Goal: Information Seeking & Learning: Learn about a topic

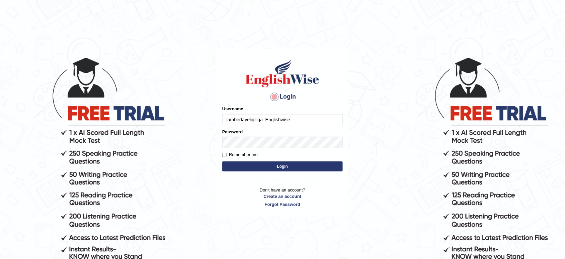
click at [281, 170] on button "Login" at bounding box center [282, 167] width 120 height 10
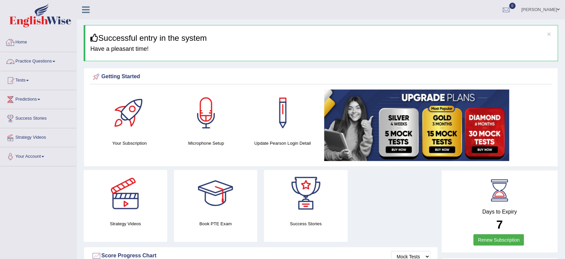
click at [34, 60] on link "Practice Questions" at bounding box center [38, 60] width 76 height 17
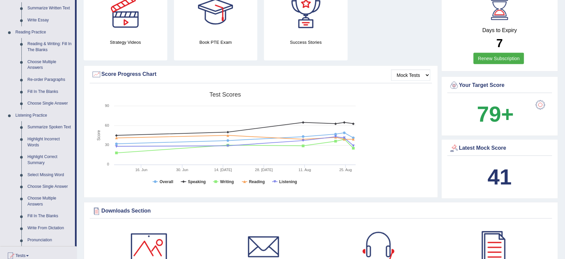
scroll to position [178, 0]
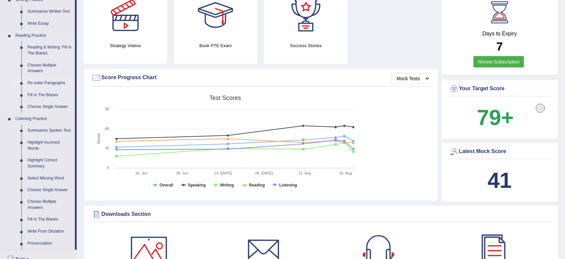
click at [54, 80] on link "Re-order Paragraphs" at bounding box center [49, 83] width 51 height 12
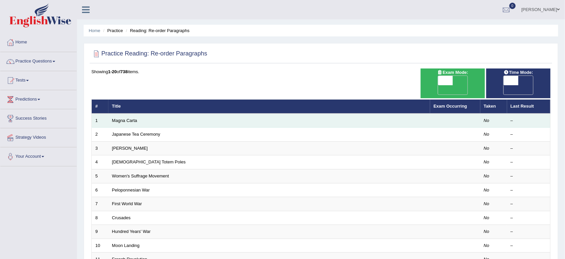
click at [138, 114] on td "Magna Carta" at bounding box center [269, 121] width 322 height 14
click at [131, 118] on link "Magna Carta" at bounding box center [124, 120] width 25 height 5
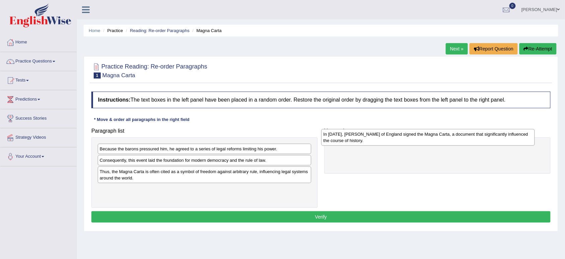
drag, startPoint x: 171, startPoint y: 161, endPoint x: 395, endPoint y: 136, distance: 225.3
click at [395, 136] on div "In 1215, King John of England signed the Magna Carta, a document that significa…" at bounding box center [428, 137] width 214 height 17
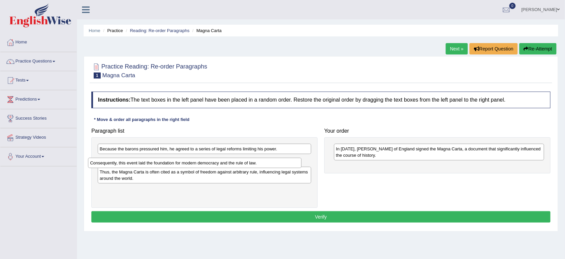
drag, startPoint x: 258, startPoint y: 160, endPoint x: 249, endPoint y: 161, distance: 9.5
click at [249, 161] on div "Consequently, this event laid the foundation for modern democracy and the rule …" at bounding box center [195, 163] width 214 height 11
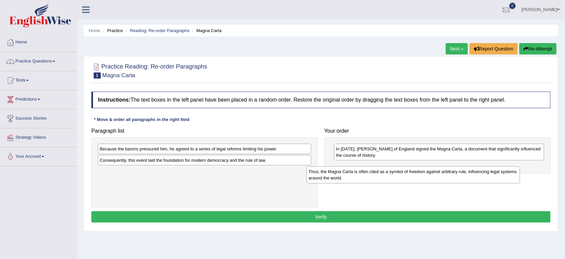
drag, startPoint x: 187, startPoint y: 178, endPoint x: 397, endPoint y: 178, distance: 209.8
click at [397, 178] on div "Thus, the Magna Carta is often cited as a symbol of freedom against arbitrary r…" at bounding box center [414, 175] width 214 height 17
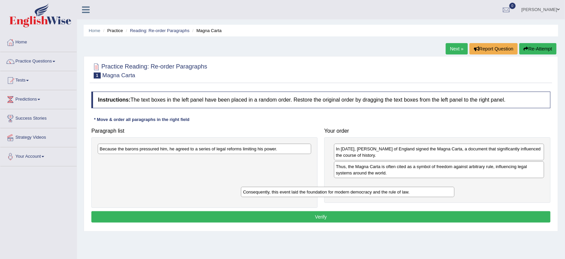
drag, startPoint x: 203, startPoint y: 166, endPoint x: 348, endPoint y: 197, distance: 148.0
click at [348, 197] on div "Consequently, this event laid the foundation for modern democracy and the rule …" at bounding box center [348, 192] width 214 height 11
click at [183, 151] on div "Because the barons pressured him, he agreed to a series of legal reforms limiti…" at bounding box center [205, 149] width 214 height 10
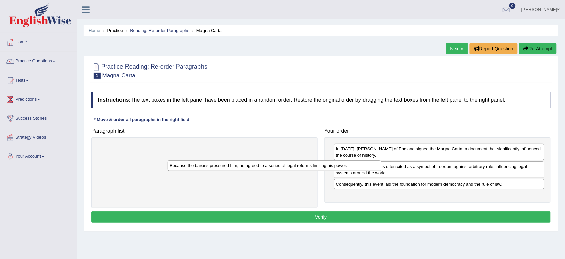
drag, startPoint x: 163, startPoint y: 153, endPoint x: 233, endPoint y: 170, distance: 71.9
click at [233, 170] on div "Because the barons pressured him, he agreed to a series of legal reforms limiti…" at bounding box center [275, 166] width 214 height 11
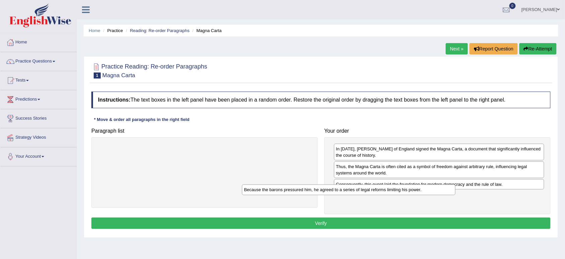
drag, startPoint x: 183, startPoint y: 151, endPoint x: 345, endPoint y: 191, distance: 167.0
click at [345, 191] on div "Because the barons pressured him, he agreed to a series of legal reforms limiti…" at bounding box center [349, 190] width 214 height 11
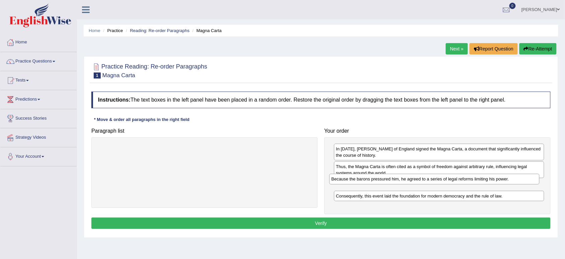
drag, startPoint x: 404, startPoint y: 197, endPoint x: 399, endPoint y: 180, distance: 18.0
click at [399, 180] on div "Because the barons pressured him, he agreed to a series of legal reforms limiti…" at bounding box center [434, 179] width 210 height 11
click at [349, 226] on button "Verify" at bounding box center [320, 223] width 459 height 11
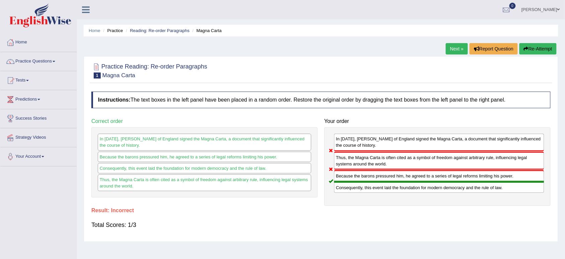
click at [544, 48] on button "Re-Attempt" at bounding box center [537, 48] width 37 height 11
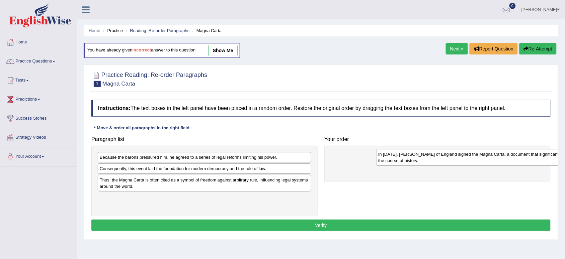
drag, startPoint x: 112, startPoint y: 170, endPoint x: 392, endPoint y: 155, distance: 280.2
click at [392, 155] on div "In [DATE], [PERSON_NAME] of England signed the Magna Carta, a document that sig…" at bounding box center [483, 157] width 214 height 17
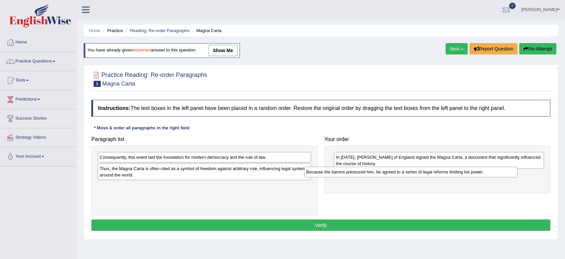
drag, startPoint x: 203, startPoint y: 158, endPoint x: 411, endPoint y: 172, distance: 208.0
click at [411, 172] on div "Because the barons pressured him, he agreed to a series of legal reforms limiti…" at bounding box center [411, 172] width 214 height 11
click at [183, 159] on div "Consequently, this event laid the foundation for modern democracy and the rule …" at bounding box center [205, 157] width 214 height 10
drag, startPoint x: 183, startPoint y: 159, endPoint x: 186, endPoint y: 162, distance: 3.8
click at [183, 159] on div "Consequently, this event laid the foundation for modern democracy and the rule …" at bounding box center [205, 157] width 214 height 10
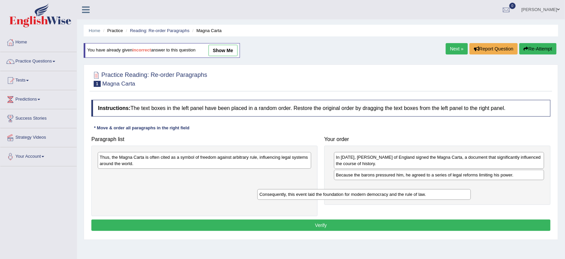
drag, startPoint x: 168, startPoint y: 157, endPoint x: 328, endPoint y: 194, distance: 164.9
click at [328, 194] on div "Consequently, this event laid the foundation for modern democracy and the rule …" at bounding box center [364, 194] width 214 height 11
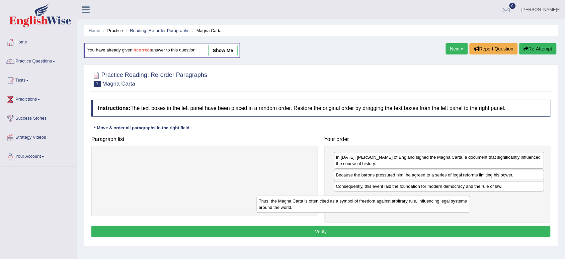
drag, startPoint x: 186, startPoint y: 161, endPoint x: 347, endPoint y: 204, distance: 166.7
click at [347, 204] on div "Thus, the Magna Carta is often cited as a symbol of freedom against arbitrary r…" at bounding box center [364, 204] width 214 height 17
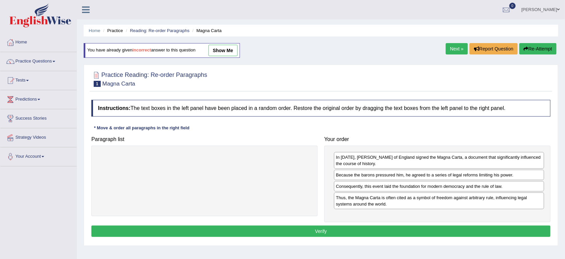
click at [316, 230] on button "Verify" at bounding box center [320, 231] width 459 height 11
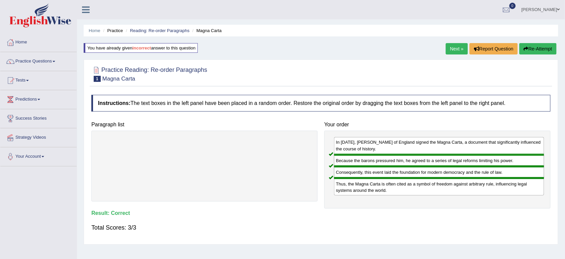
click at [544, 253] on div "Home Practice Reading: Re-order Paragraphs Magna Carta You have already given i…" at bounding box center [321, 167] width 488 height 335
click at [452, 44] on link "Next »" at bounding box center [457, 48] width 22 height 11
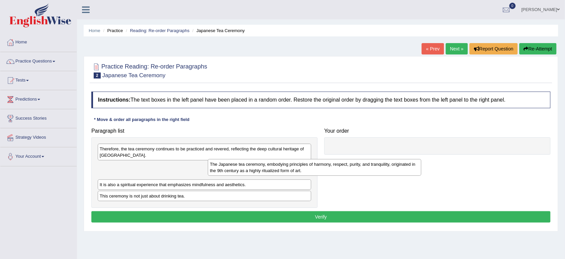
drag, startPoint x: 163, startPoint y: 169, endPoint x: 286, endPoint y: 161, distance: 124.1
click at [286, 161] on div "The Japanese tea ceremony, embodying principles of harmony, respect, purity, an…" at bounding box center [315, 167] width 214 height 17
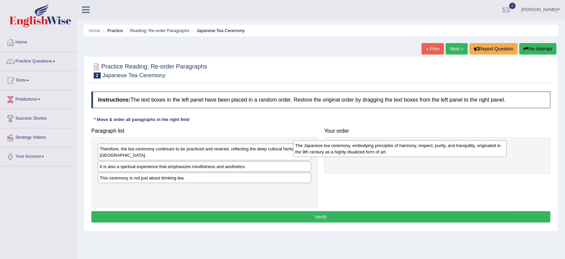
drag, startPoint x: 181, startPoint y: 173, endPoint x: 378, endPoint y: 151, distance: 198.3
click at [378, 151] on div "The Japanese tea ceremony, embodying principles of harmony, respect, purity, an…" at bounding box center [400, 149] width 214 height 17
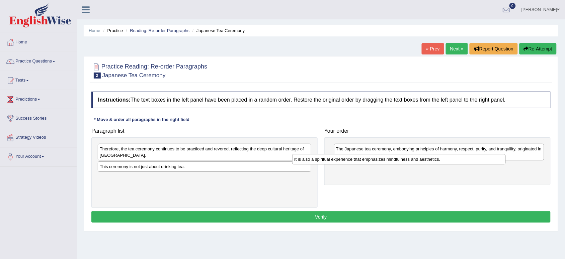
drag, startPoint x: 213, startPoint y: 169, endPoint x: 407, endPoint y: 162, distance: 194.6
click at [407, 162] on div "It is also a spiritual experience that emphasizes mindfulness and aesthetics." at bounding box center [399, 159] width 214 height 11
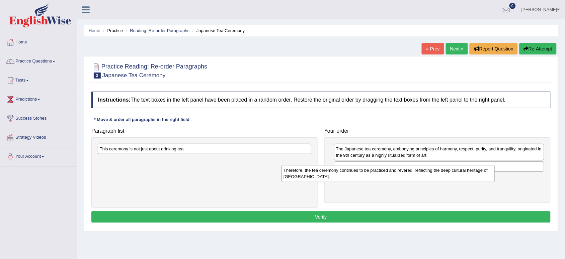
drag, startPoint x: 217, startPoint y: 151, endPoint x: 402, endPoint y: 173, distance: 186.3
click at [402, 173] on div "Therefore, the tea ceremony continues to be practiced and revered, reflecting t…" at bounding box center [388, 173] width 214 height 17
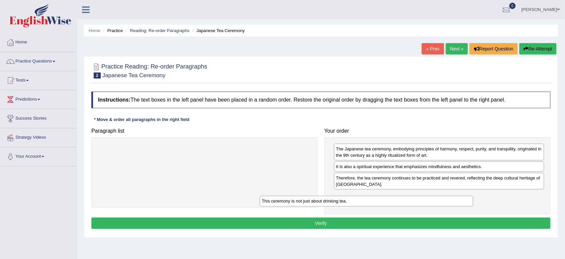
drag, startPoint x: 203, startPoint y: 148, endPoint x: 365, endPoint y: 200, distance: 170.5
click at [365, 200] on div "This ceremony is not just about drinking tea." at bounding box center [367, 201] width 214 height 11
click at [371, 228] on button "Verify" at bounding box center [320, 223] width 459 height 11
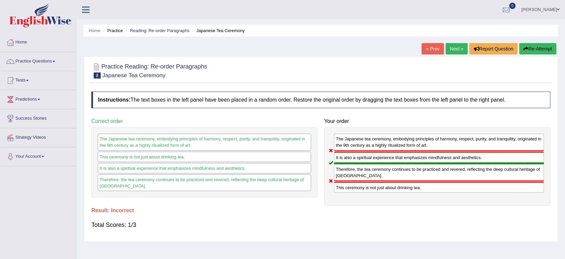
click at [534, 46] on button "Re-Attempt" at bounding box center [537, 48] width 37 height 11
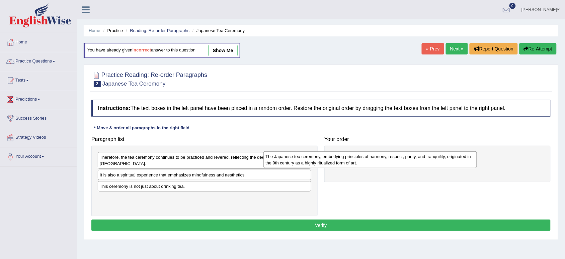
drag, startPoint x: 148, startPoint y: 181, endPoint x: 315, endPoint y: 162, distance: 168.0
click at [315, 162] on div "The Japanese tea ceremony, embodying principles of harmony, respect, purity, an…" at bounding box center [370, 160] width 214 height 17
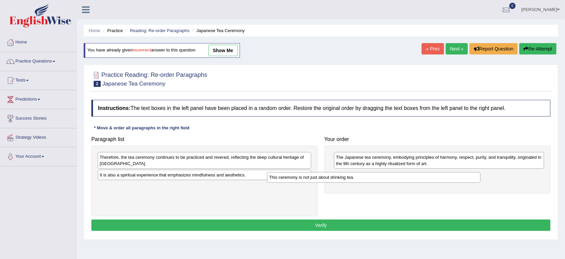
drag, startPoint x: 140, startPoint y: 192, endPoint x: 311, endPoint y: 183, distance: 171.3
click at [311, 183] on div "This ceremony is not just about drinking tea." at bounding box center [374, 177] width 214 height 11
drag, startPoint x: 166, startPoint y: 182, endPoint x: 181, endPoint y: 178, distance: 14.9
click at [181, 178] on div "Therefore, the tea ceremony continues to be practiced and revered, reflecting t…" at bounding box center [204, 181] width 226 height 71
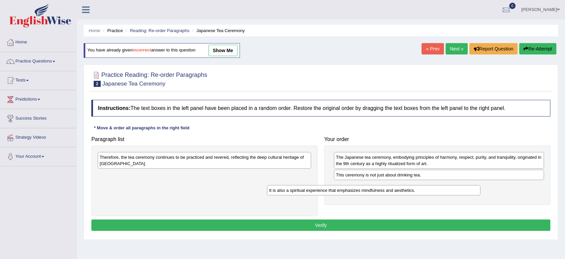
drag, startPoint x: 181, startPoint y: 178, endPoint x: 352, endPoint y: 193, distance: 171.7
click at [352, 193] on div "It is also a spiritual experience that emphasizes mindfulness and aesthetics." at bounding box center [374, 190] width 214 height 11
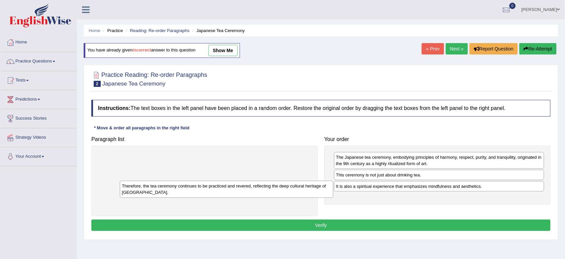
drag, startPoint x: 213, startPoint y: 159, endPoint x: 248, endPoint y: 200, distance: 53.9
click at [248, 198] on div "Therefore, the tea ceremony continues to be practiced and revered, reflecting t…" at bounding box center [227, 189] width 214 height 17
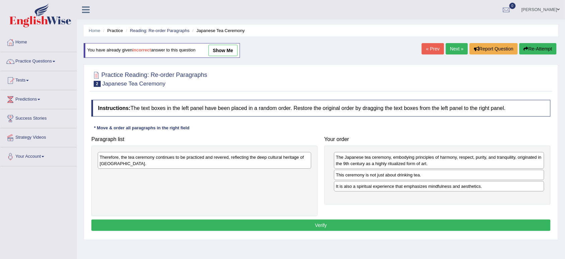
drag, startPoint x: 218, startPoint y: 163, endPoint x: 270, endPoint y: 183, distance: 55.9
click at [270, 169] on div "Therefore, the tea ceremony continues to be practiced and revered, reflecting t…" at bounding box center [205, 160] width 214 height 17
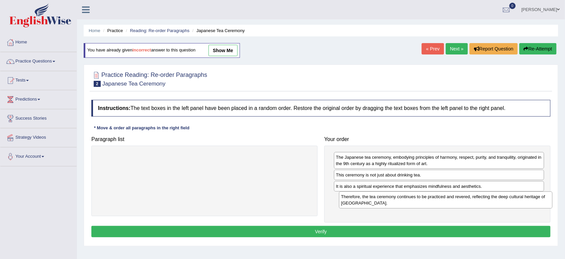
drag, startPoint x: 169, startPoint y: 162, endPoint x: 411, endPoint y: 201, distance: 244.5
click at [411, 201] on div "Therefore, the tea ceremony continues to be practiced and revered, reflecting t…" at bounding box center [446, 200] width 214 height 17
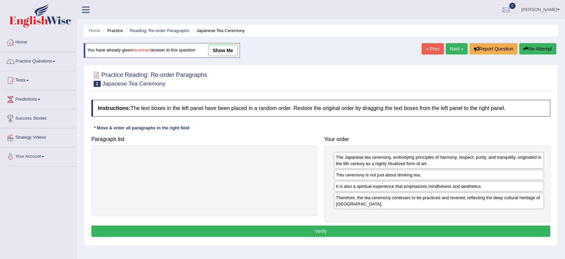
click at [337, 236] on button "Verify" at bounding box center [320, 231] width 459 height 11
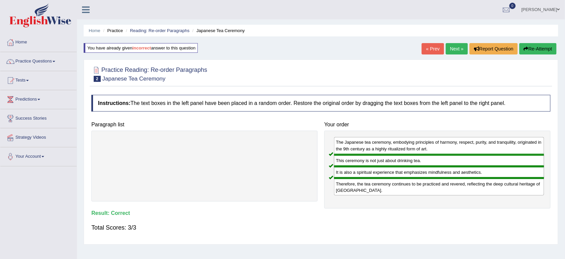
click at [453, 45] on link "Next »" at bounding box center [457, 48] width 22 height 11
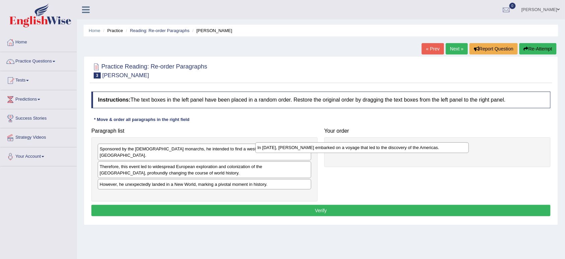
drag, startPoint x: 206, startPoint y: 193, endPoint x: 364, endPoint y: 150, distance: 163.8
click at [364, 150] on div "In [DATE], [PERSON_NAME] embarked on a voyage that led to the discovery of the …" at bounding box center [362, 148] width 214 height 11
click at [166, 168] on div "Therefore, this event led to widespread European exploration and colonization o…" at bounding box center [205, 170] width 214 height 17
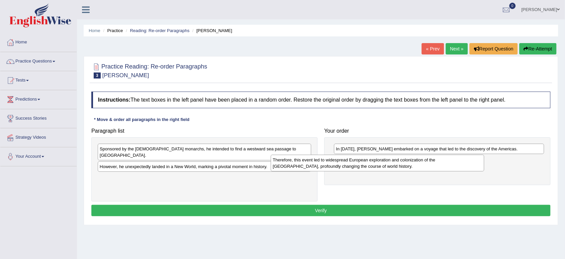
drag, startPoint x: 168, startPoint y: 164, endPoint x: 345, endPoint y: 167, distance: 177.1
click at [345, 167] on div "Therefore, this event led to widespread European exploration and colonization o…" at bounding box center [378, 163] width 214 height 17
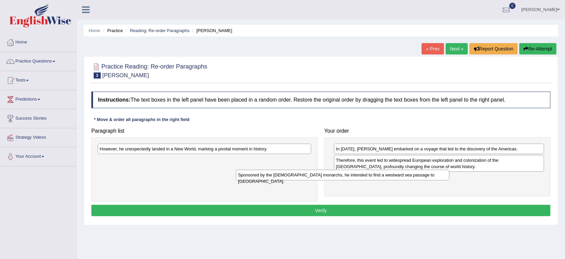
drag, startPoint x: 217, startPoint y: 148, endPoint x: 356, endPoint y: 174, distance: 141.6
click at [356, 174] on div "Sponsored by the Spanish monarchs, he intended to find a westward sea passage t…" at bounding box center [343, 175] width 214 height 11
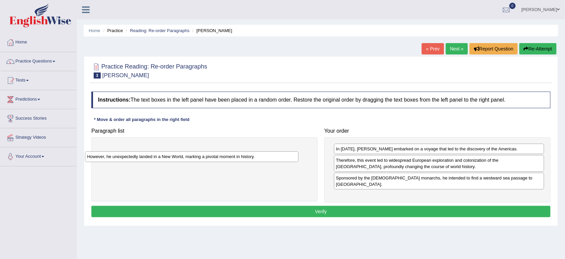
drag, startPoint x: 283, startPoint y: 144, endPoint x: 269, endPoint y: 152, distance: 16.0
click at [269, 152] on div "However, he unexpectedly landed in a New World, marking a pivotal moment in his…" at bounding box center [192, 157] width 214 height 11
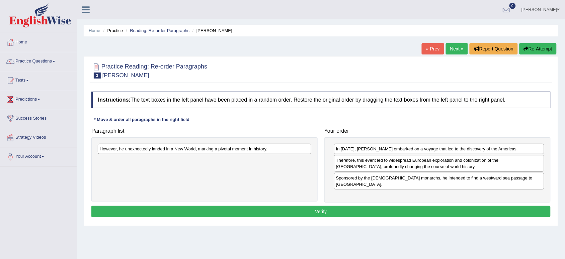
drag, startPoint x: 260, startPoint y: 161, endPoint x: 253, endPoint y: 150, distance: 13.3
click at [253, 150] on div "However, he unexpectedly landed in a New World, marking a pivotal moment in his…" at bounding box center [204, 170] width 226 height 65
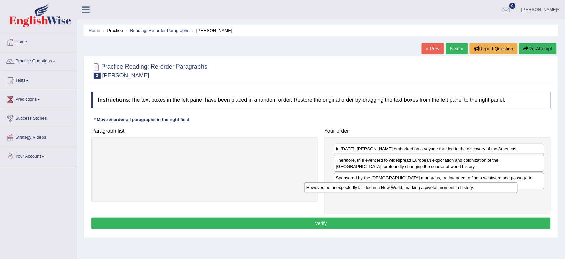
drag, startPoint x: 224, startPoint y: 149, endPoint x: 430, endPoint y: 188, distance: 210.4
click at [430, 188] on div "However, he unexpectedly landed in a New World, marking a pivotal moment in his…" at bounding box center [411, 188] width 214 height 11
click at [327, 218] on button "Verify" at bounding box center [320, 223] width 459 height 11
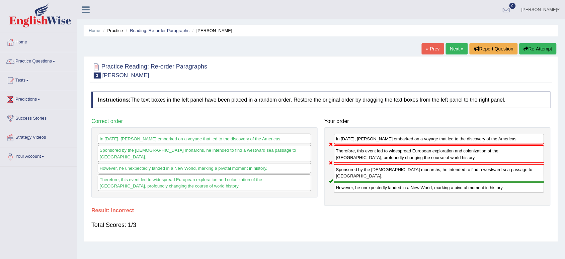
click at [529, 46] on button "Re-Attempt" at bounding box center [537, 48] width 37 height 11
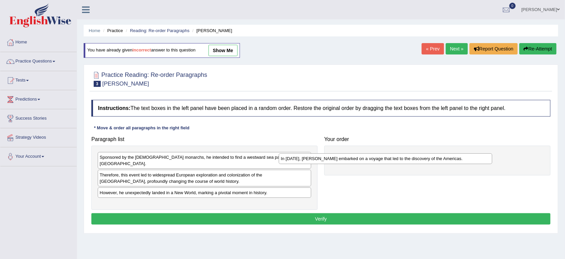
drag, startPoint x: 146, startPoint y: 201, endPoint x: 348, endPoint y: 156, distance: 207.4
click at [348, 156] on div "In 1492, Christopher Columbus embarked on a voyage that led to the discovery of…" at bounding box center [386, 159] width 214 height 11
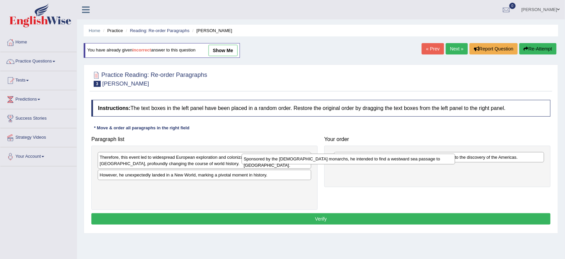
drag, startPoint x: 166, startPoint y: 157, endPoint x: 311, endPoint y: 158, distance: 144.9
click at [311, 158] on div "Sponsored by the Spanish monarchs, he intended to find a westward sea passage t…" at bounding box center [349, 159] width 214 height 11
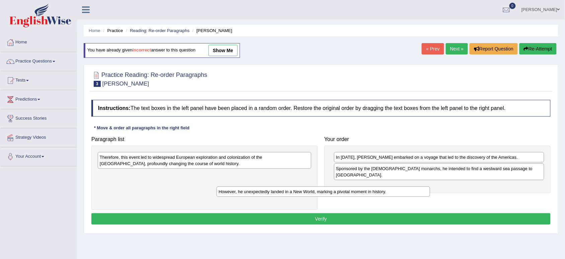
drag, startPoint x: 137, startPoint y: 180, endPoint x: 257, endPoint y: 196, distance: 120.6
click at [257, 196] on div "However, he unexpectedly landed in a New World, marking a pivotal moment in his…" at bounding box center [324, 192] width 214 height 11
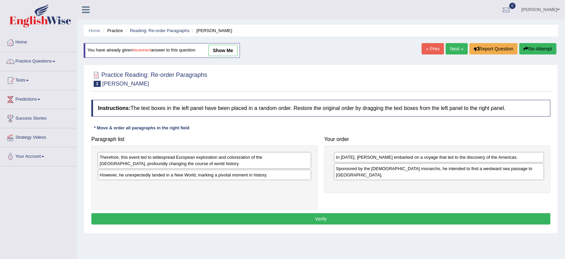
click at [192, 176] on div "However, he unexpectedly landed in a New World, marking a pivotal moment in his…" at bounding box center [205, 175] width 214 height 10
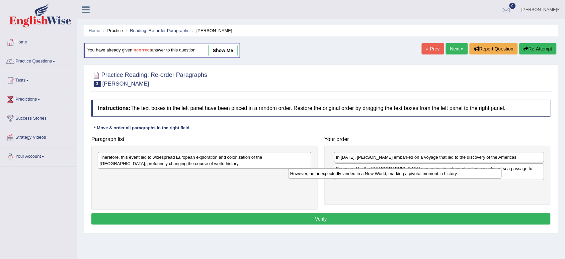
drag, startPoint x: 185, startPoint y: 175, endPoint x: 376, endPoint y: 173, distance: 190.8
click at [376, 173] on div "However, he unexpectedly landed in a New World, marking a pivotal moment in his…" at bounding box center [395, 174] width 214 height 11
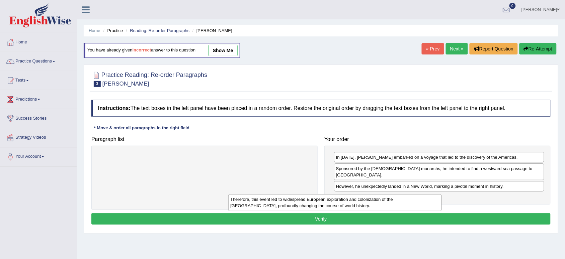
drag, startPoint x: 224, startPoint y: 160, endPoint x: 355, endPoint y: 202, distance: 137.5
click at [355, 202] on div "Therefore, this event led to widespread European exploration and colonization o…" at bounding box center [335, 202] width 214 height 17
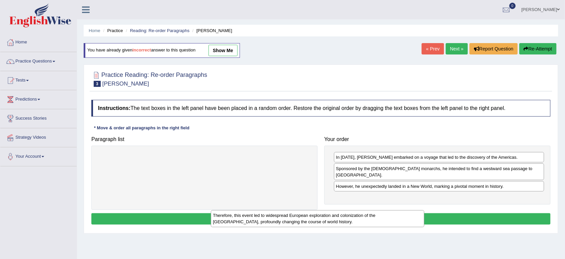
drag, startPoint x: 172, startPoint y: 160, endPoint x: 313, endPoint y: 228, distance: 156.7
click at [313, 228] on div "Therefore, this event led to widespread European exploration and colonization o…" at bounding box center [318, 219] width 214 height 17
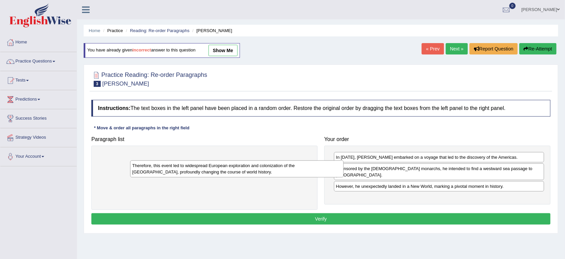
drag, startPoint x: 136, startPoint y: 161, endPoint x: 225, endPoint y: 173, distance: 90.1
click at [225, 173] on div "Therefore, this event led to widespread European exploration and colonization o…" at bounding box center [237, 169] width 214 height 17
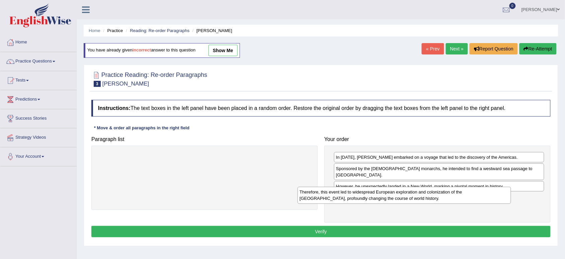
drag, startPoint x: 192, startPoint y: 158, endPoint x: 394, endPoint y: 193, distance: 204.8
click at [394, 193] on div "Therefore, this event led to widespread European exploration and colonization o…" at bounding box center [405, 195] width 214 height 17
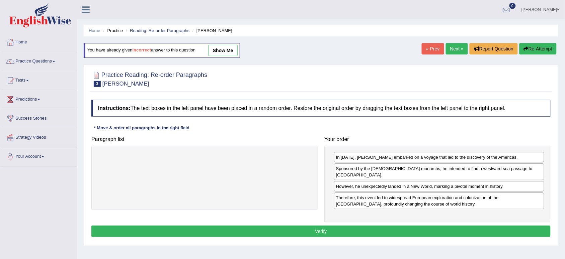
click at [315, 230] on button "Verify" at bounding box center [320, 231] width 459 height 11
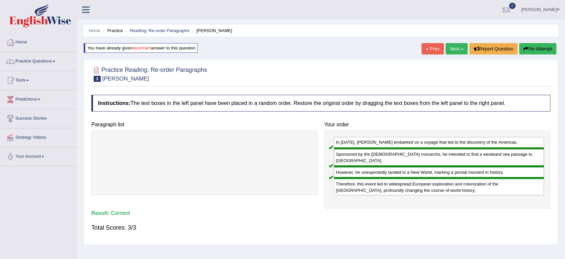
click at [457, 51] on link "Next »" at bounding box center [457, 48] width 22 height 11
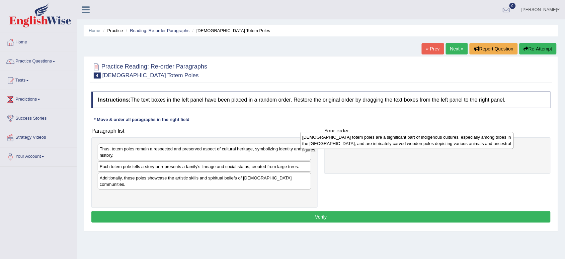
drag, startPoint x: 196, startPoint y: 151, endPoint x: 399, endPoint y: 140, distance: 202.8
click at [399, 140] on div "[DEMOGRAPHIC_DATA] totem poles are a significant part of indigenous cultures, e…" at bounding box center [407, 140] width 214 height 17
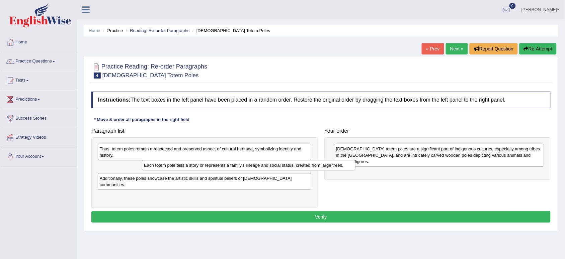
drag, startPoint x: 233, startPoint y: 166, endPoint x: 281, endPoint y: 163, distance: 48.3
click at [281, 163] on div "Each totem pole tells a story or represents a family's lineage and social statu…" at bounding box center [249, 165] width 214 height 11
drag, startPoint x: 199, startPoint y: 168, endPoint x: 243, endPoint y: 206, distance: 57.9
click at [243, 172] on div "Each totem pole tells a story or represents a family's lineage and social statu…" at bounding box center [205, 167] width 214 height 10
drag, startPoint x: 196, startPoint y: 167, endPoint x: 276, endPoint y: 183, distance: 81.8
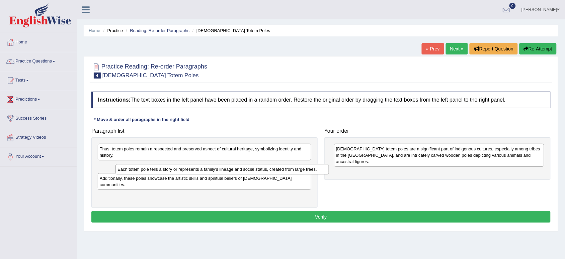
click at [276, 175] on div "Each totem pole tells a story or represents a family's lineage and social statu…" at bounding box center [222, 169] width 214 height 11
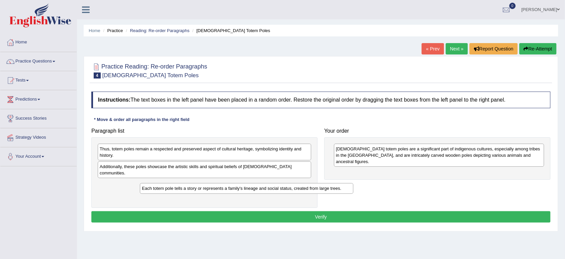
drag, startPoint x: 179, startPoint y: 180, endPoint x: 371, endPoint y: 181, distance: 191.8
click at [353, 183] on div "Each totem pole tells a story or represents a family's lineage and social statu…" at bounding box center [247, 188] width 214 height 11
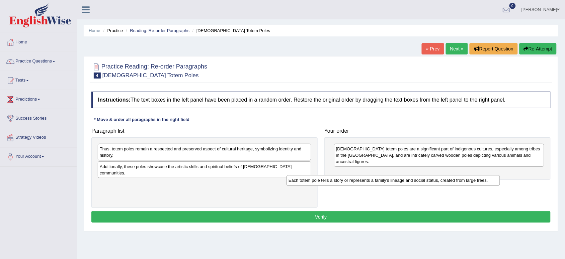
drag, startPoint x: 123, startPoint y: 179, endPoint x: 312, endPoint y: 181, distance: 188.8
click at [312, 181] on div "Each totem pole tells a story or represents a family's lineage and social statu…" at bounding box center [393, 180] width 214 height 11
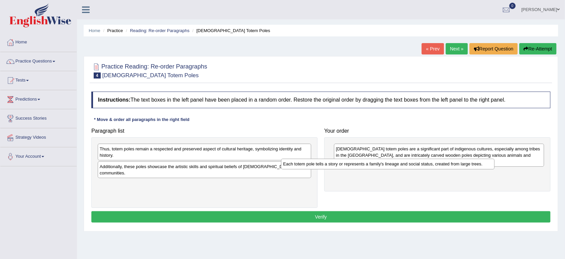
drag, startPoint x: 190, startPoint y: 181, endPoint x: 374, endPoint y: 167, distance: 184.6
click at [374, 167] on div "Each totem pole tells a story or represents a family's lineage and social statu…" at bounding box center [388, 164] width 214 height 11
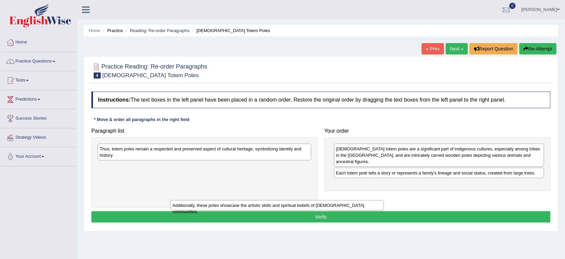
drag, startPoint x: 149, startPoint y: 169, endPoint x: 297, endPoint y: 209, distance: 153.0
click at [297, 209] on div "Additionally, these poles showcase the artistic skills and spiritual beliefs of…" at bounding box center [277, 205] width 214 height 11
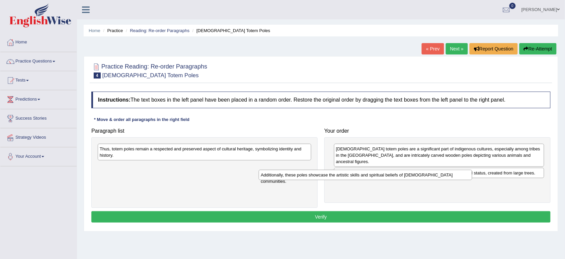
drag, startPoint x: 158, startPoint y: 166, endPoint x: 321, endPoint y: 173, distance: 163.1
click at [321, 173] on div "Additionally, these poles showcase the artistic skills and spiritual beliefs of…" at bounding box center [366, 175] width 214 height 11
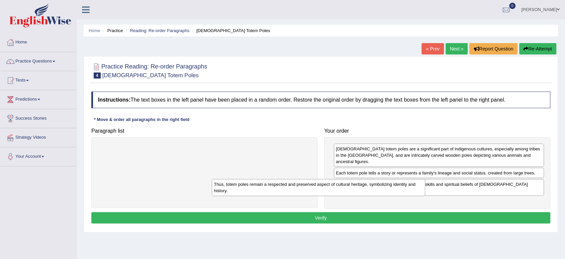
drag, startPoint x: 202, startPoint y: 151, endPoint x: 318, endPoint y: 186, distance: 120.7
click at [318, 186] on div "Thus, totem poles remain a respected and preserved aspect of cultural heritage,…" at bounding box center [319, 187] width 214 height 17
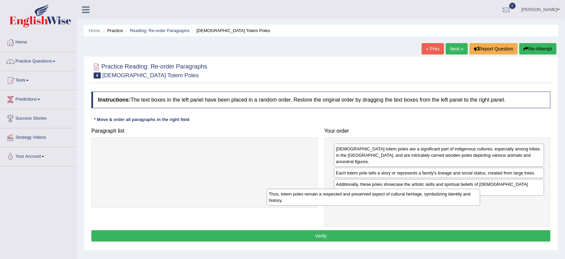
drag, startPoint x: 166, startPoint y: 151, endPoint x: 335, endPoint y: 196, distance: 175.6
click at [335, 196] on div "Thus, totem poles remain a respected and preserved aspect of cultural heritage,…" at bounding box center [374, 197] width 214 height 17
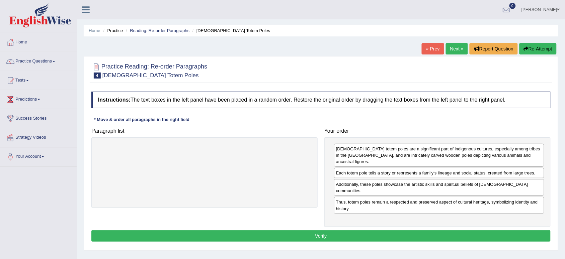
click at [328, 231] on button "Verify" at bounding box center [320, 236] width 459 height 11
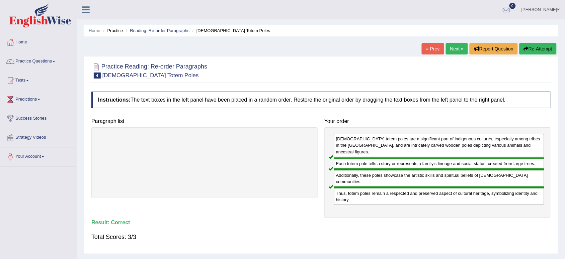
click at [454, 47] on link "Next »" at bounding box center [457, 48] width 22 height 11
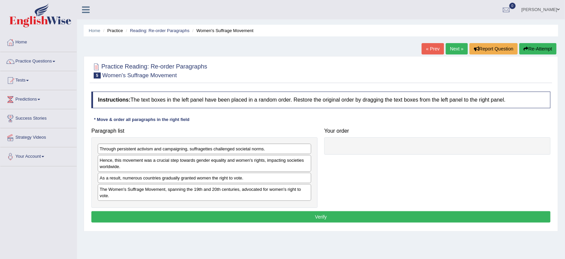
drag, startPoint x: 365, startPoint y: 182, endPoint x: 309, endPoint y: 197, distance: 58.7
click at [309, 197] on div "Paragraph list Through persistent activism and campaigning, suffragettes challe…" at bounding box center [321, 166] width 466 height 83
drag, startPoint x: 237, startPoint y: 202, endPoint x: 233, endPoint y: 200, distance: 4.6
click at [233, 200] on div "Through persistent activism and campaigning, suffragettes challenged societal n…" at bounding box center [204, 173] width 226 height 71
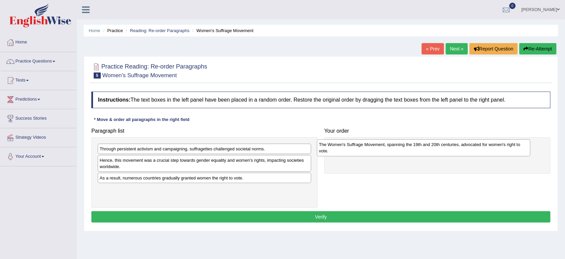
drag, startPoint x: 112, startPoint y: 191, endPoint x: 333, endPoint y: 146, distance: 225.5
click at [333, 146] on div "The Women's Suffrage Movement, spanning the 19th and 20th centuries, advocated …" at bounding box center [424, 148] width 214 height 17
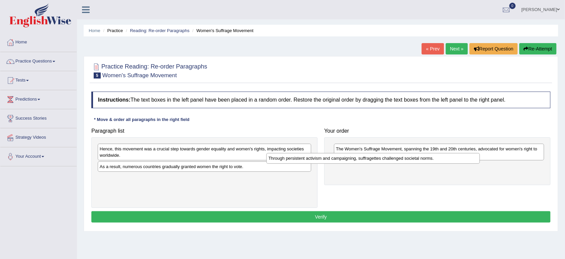
drag, startPoint x: 145, startPoint y: 149, endPoint x: 315, endPoint y: 158, distance: 170.6
click at [315, 158] on div "Through persistent activism and campaigning, suffragettes challenged societal n…" at bounding box center [373, 158] width 214 height 11
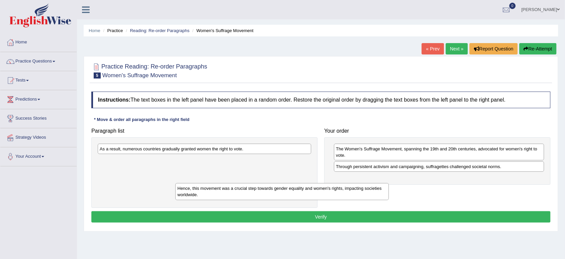
drag, startPoint x: 214, startPoint y: 151, endPoint x: 318, endPoint y: 190, distance: 111.9
click at [318, 190] on div "Hence, this movement was a crucial step towards gender equality and women's rig…" at bounding box center [282, 191] width 214 height 17
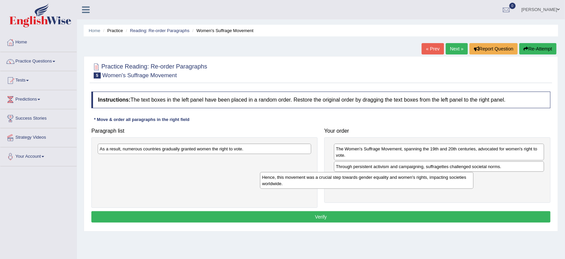
drag, startPoint x: 192, startPoint y: 160, endPoint x: 355, endPoint y: 176, distance: 163.8
click at [355, 176] on div "Hence, this movement was a crucial step towards gender equality and women's rig…" at bounding box center [367, 180] width 214 height 17
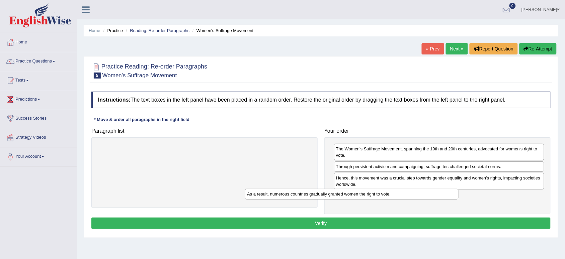
drag, startPoint x: 204, startPoint y: 146, endPoint x: 353, endPoint y: 191, distance: 155.6
click at [353, 191] on div "As a result, numerous countries gradually granted women the right to vote." at bounding box center [352, 194] width 214 height 11
click at [338, 223] on button "Verify" at bounding box center [320, 223] width 459 height 11
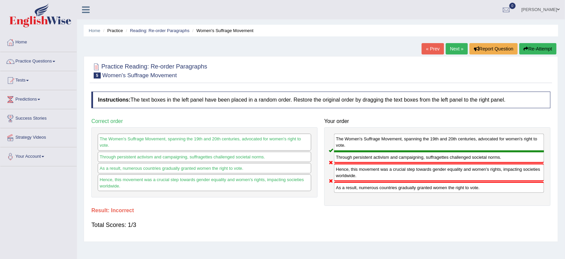
click at [540, 45] on button "Re-Attempt" at bounding box center [537, 48] width 37 height 11
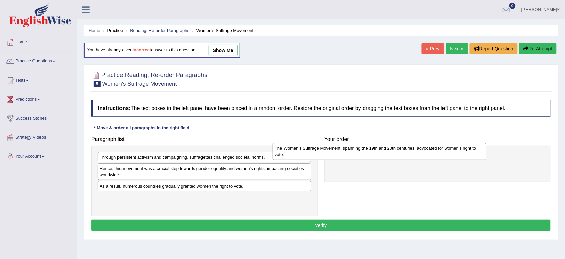
drag, startPoint x: 175, startPoint y: 202, endPoint x: 350, endPoint y: 152, distance: 182.4
click at [350, 152] on div "The Women's Suffrage Movement, spanning the 19th and 20th centuries, advocated …" at bounding box center [380, 151] width 214 height 17
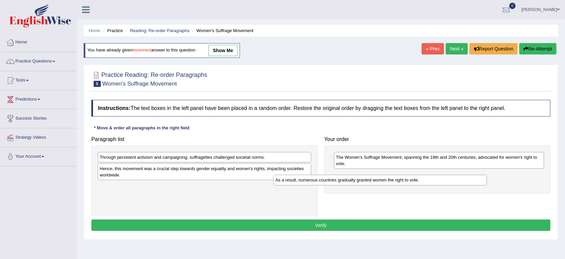
drag, startPoint x: 215, startPoint y: 187, endPoint x: 393, endPoint y: 180, distance: 178.2
click at [393, 180] on div "As a result, numerous countries gradually granted women the right to vote." at bounding box center [380, 180] width 214 height 11
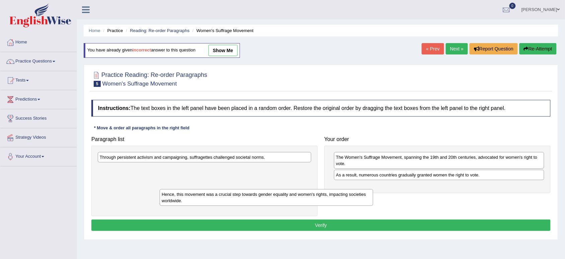
drag, startPoint x: 168, startPoint y: 180, endPoint x: 275, endPoint y: 218, distance: 113.8
click at [275, 206] on div "Hence, this movement was a crucial step towards gender equality and women's rig…" at bounding box center [267, 197] width 214 height 17
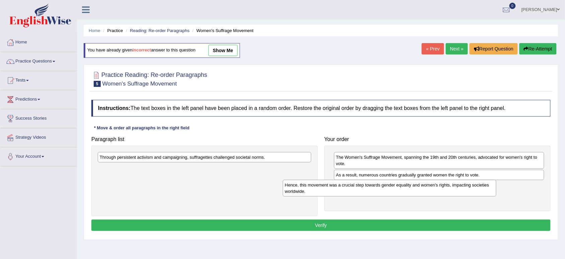
drag, startPoint x: 160, startPoint y: 173, endPoint x: 347, endPoint y: 186, distance: 187.6
click at [347, 186] on div "Hence, this movement was a crucial step towards gender equality and women's rig…" at bounding box center [390, 188] width 214 height 17
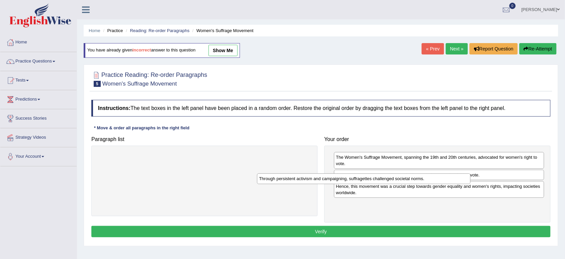
drag, startPoint x: 139, startPoint y: 162, endPoint x: 299, endPoint y: 183, distance: 160.7
click at [299, 183] on div "Through persistent activism and campaigning, suffragettes challenged societal n…" at bounding box center [364, 179] width 214 height 11
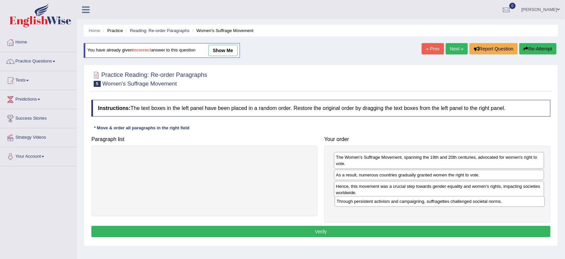
drag, startPoint x: 355, startPoint y: 207, endPoint x: 360, endPoint y: 194, distance: 13.5
click at [360, 196] on div "Through persistent activism and campaigning, suffragettes challenged societal n…" at bounding box center [440, 201] width 210 height 11
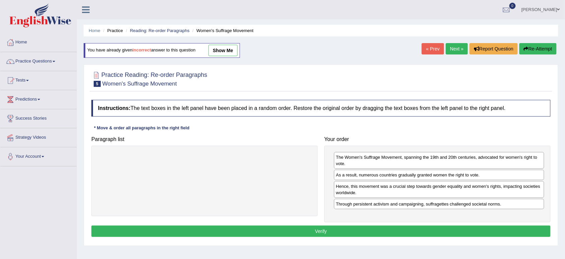
click at [375, 207] on div "Through persistent activism and campaigning, suffragettes challenged societal n…" at bounding box center [439, 204] width 210 height 10
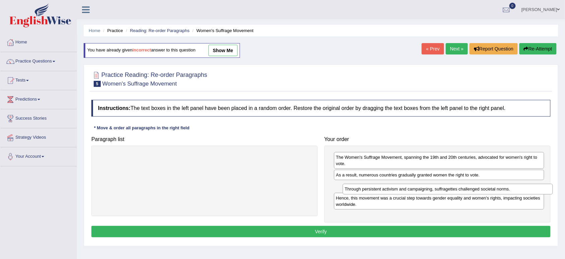
drag, startPoint x: 383, startPoint y: 207, endPoint x: 392, endPoint y: 192, distance: 18.0
click at [392, 192] on div "Through persistent activism and campaigning, suffragettes challenged societal n…" at bounding box center [448, 189] width 210 height 11
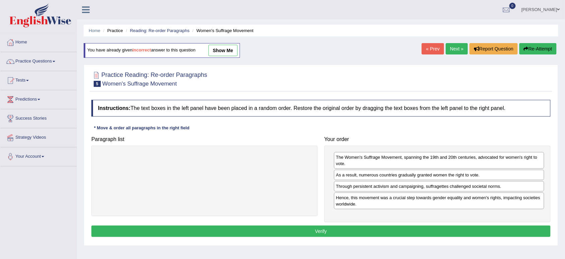
click at [439, 233] on button "Verify" at bounding box center [320, 231] width 459 height 11
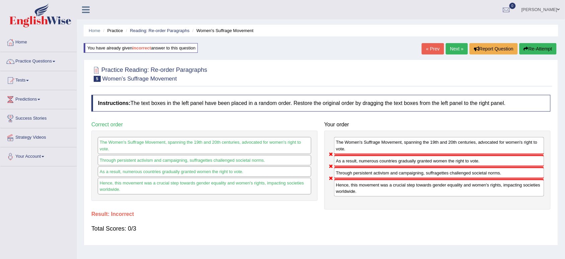
click at [531, 46] on button "Re-Attempt" at bounding box center [537, 48] width 37 height 11
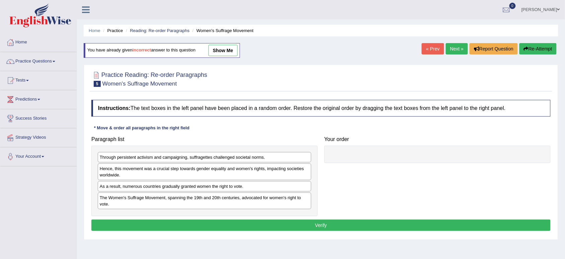
click at [98, 166] on div "Hence, this movement was a crucial step towards gender equality and women's rig…" at bounding box center [205, 172] width 214 height 17
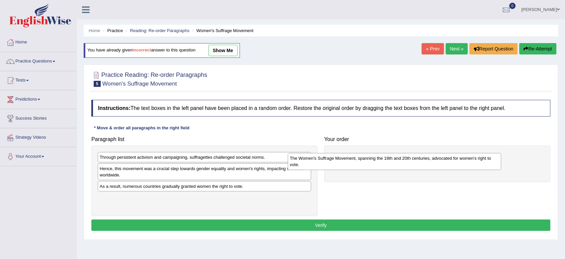
drag, startPoint x: 127, startPoint y: 204, endPoint x: 321, endPoint y: 163, distance: 198.3
click at [321, 163] on div "The Women's Suffrage Movement, spanning the 19th and 20th centuries, advocated …" at bounding box center [395, 161] width 214 height 17
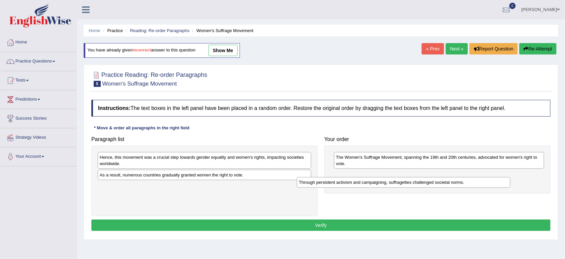
drag, startPoint x: 135, startPoint y: 158, endPoint x: 335, endPoint y: 183, distance: 201.4
click at [335, 183] on div "Through persistent activism and campaigning, suffragettes challenged societal n…" at bounding box center [404, 182] width 214 height 11
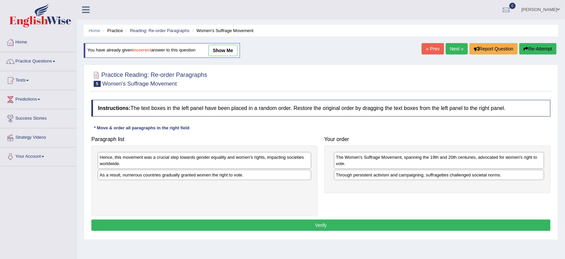
drag, startPoint x: 204, startPoint y: 178, endPoint x: 209, endPoint y: 182, distance: 6.0
click at [209, 180] on div "As a result, numerous countries gradually granted women the right to vote." at bounding box center [205, 175] width 214 height 10
drag, startPoint x: 174, startPoint y: 178, endPoint x: 181, endPoint y: 180, distance: 7.2
click at [181, 180] on div "As a result, numerous countries gradually granted women the right to vote." at bounding box center [205, 175] width 214 height 10
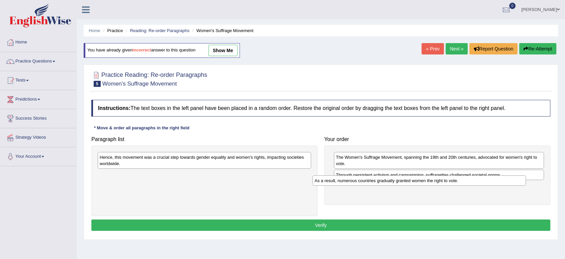
drag, startPoint x: 137, startPoint y: 177, endPoint x: 352, endPoint y: 183, distance: 215.3
click at [352, 183] on div "As a result, numerous countries gradually granted women the right to vote." at bounding box center [420, 181] width 214 height 11
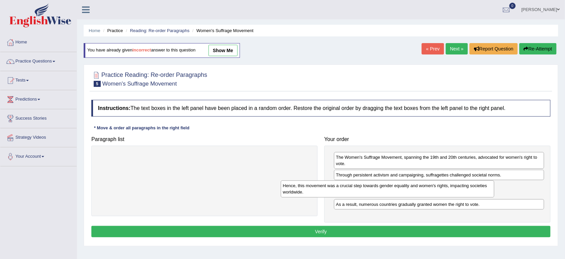
drag, startPoint x: 184, startPoint y: 159, endPoint x: 367, endPoint y: 187, distance: 185.3
click at [367, 187] on div "Hence, this movement was a crucial step towards gender equality and women's rig…" at bounding box center [388, 189] width 214 height 17
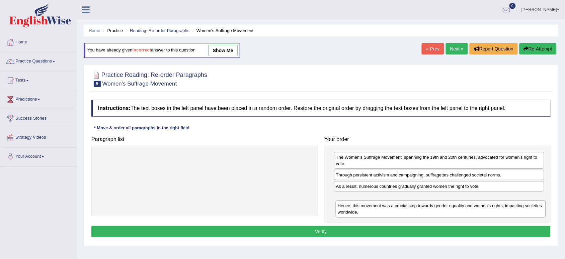
drag, startPoint x: 360, startPoint y: 187, endPoint x: 361, endPoint y: 205, distance: 17.8
click at [361, 205] on div "Hence, this movement was a crucial step towards gender equality and women's rig…" at bounding box center [441, 209] width 210 height 17
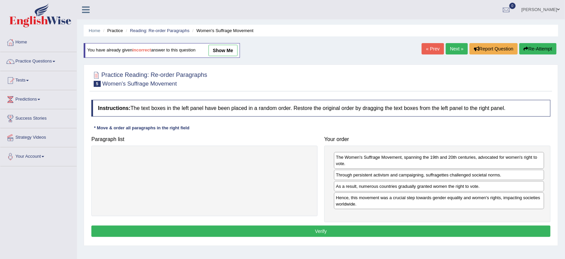
click at [325, 232] on button "Verify" at bounding box center [320, 231] width 459 height 11
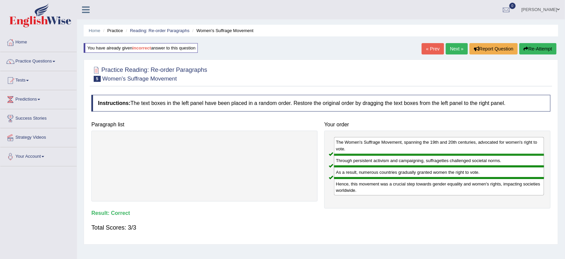
click at [454, 48] on link "Next »" at bounding box center [457, 48] width 22 height 11
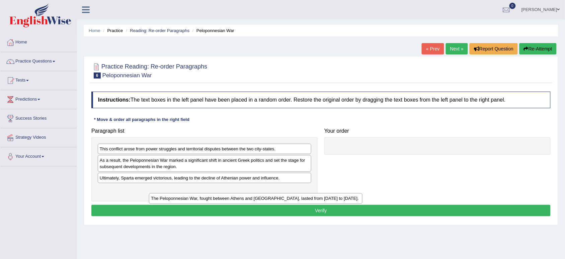
drag, startPoint x: 145, startPoint y: 191, endPoint x: 227, endPoint y: 201, distance: 83.0
click at [227, 201] on div "The Peloponnesian War, fought between Athens and [GEOGRAPHIC_DATA], lasted from…" at bounding box center [256, 198] width 214 height 11
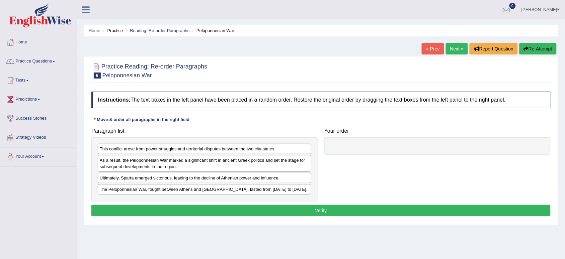
drag, startPoint x: 219, startPoint y: 208, endPoint x: 197, endPoint y: 190, distance: 28.8
click at [197, 190] on div "Instructions: The text boxes in the left panel have been placed in a random ord…" at bounding box center [321, 155] width 462 height 134
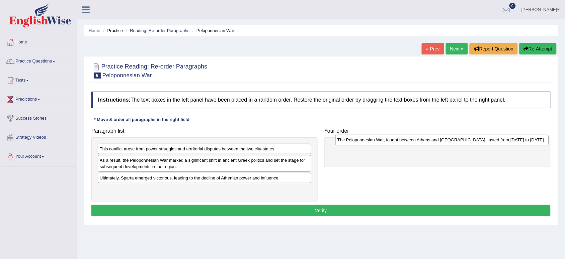
drag, startPoint x: 118, startPoint y: 192, endPoint x: 356, endPoint y: 142, distance: 243.8
click at [356, 142] on div "The Peloponnesian War, fought between Athens and [GEOGRAPHIC_DATA], lasted from…" at bounding box center [442, 140] width 214 height 11
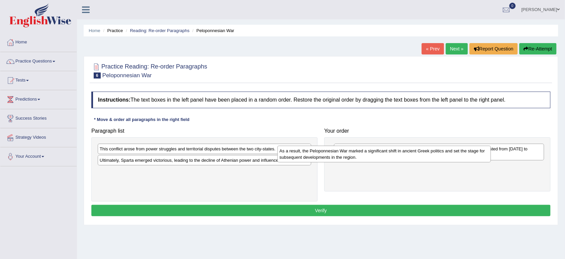
drag, startPoint x: 159, startPoint y: 162, endPoint x: 340, endPoint y: 153, distance: 181.0
click at [340, 153] on div "As a result, the Peloponnesian War marked a significant shift in ancient Greek …" at bounding box center [384, 154] width 214 height 17
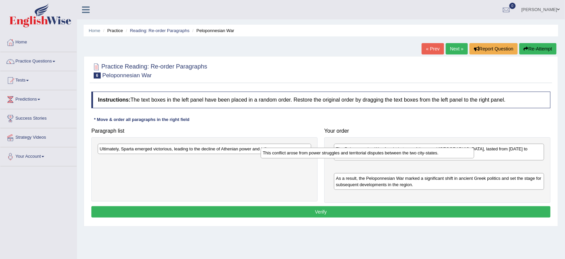
drag, startPoint x: 196, startPoint y: 148, endPoint x: 359, endPoint y: 152, distance: 163.0
click at [359, 152] on div "This conflict arose from power struggles and territorial disputes between the t…" at bounding box center [368, 153] width 214 height 11
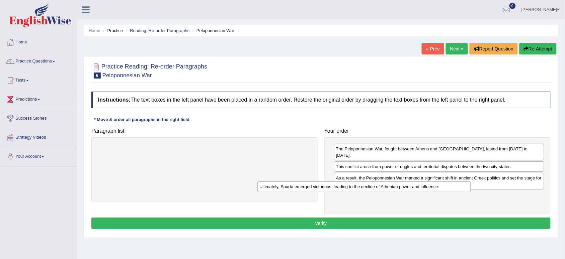
drag, startPoint x: 201, startPoint y: 148, endPoint x: 363, endPoint y: 186, distance: 166.7
click at [363, 186] on div "Ultimately, Sparta emerged victorious, leading to the decline of Athenian power…" at bounding box center [364, 187] width 214 height 11
click at [305, 218] on button "Verify" at bounding box center [320, 223] width 459 height 11
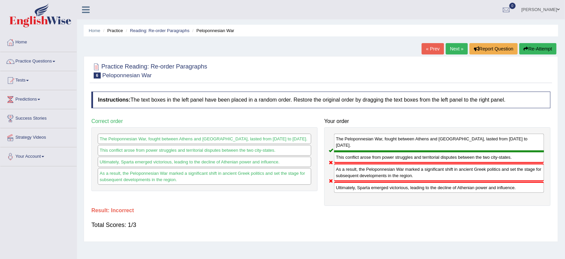
click at [529, 49] on button "Re-Attempt" at bounding box center [537, 48] width 37 height 11
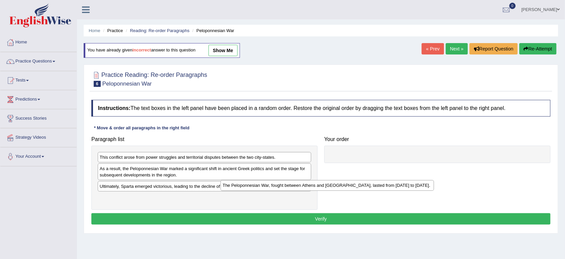
drag, startPoint x: 171, startPoint y: 201, endPoint x: 311, endPoint y: 182, distance: 141.9
click at [311, 182] on div "The Peloponnesian War, fought between Athens and [GEOGRAPHIC_DATA], lasted from…" at bounding box center [328, 185] width 214 height 11
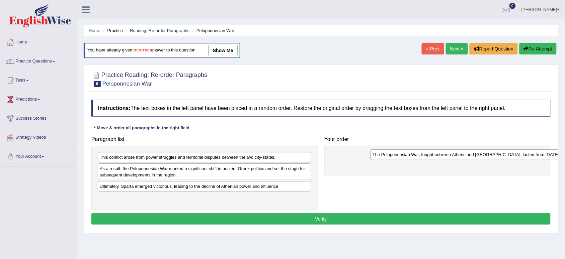
drag, startPoint x: 105, startPoint y: 186, endPoint x: 378, endPoint y: 154, distance: 274.6
click at [378, 154] on div "The Peloponnesian War, fought between Athens and [GEOGRAPHIC_DATA], lasted from…" at bounding box center [477, 155] width 214 height 11
drag, startPoint x: 376, startPoint y: 155, endPoint x: 304, endPoint y: 149, distance: 72.8
click at [304, 152] on div "The Peloponnesian War, fought between Athens and [GEOGRAPHIC_DATA], lasted from…" at bounding box center [399, 157] width 210 height 11
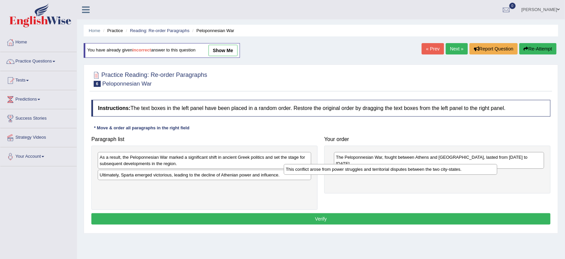
drag, startPoint x: 193, startPoint y: 160, endPoint x: 379, endPoint y: 172, distance: 186.5
click at [379, 172] on div "This conflict arose from power struggles and territorial disputes between the t…" at bounding box center [391, 169] width 214 height 11
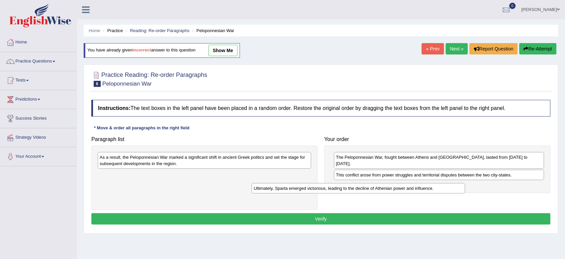
drag, startPoint x: 183, startPoint y: 178, endPoint x: 337, endPoint y: 191, distance: 154.8
click at [337, 191] on div "Ultimately, Sparta emerged victorious, leading to the decline of Athenian power…" at bounding box center [359, 188] width 214 height 11
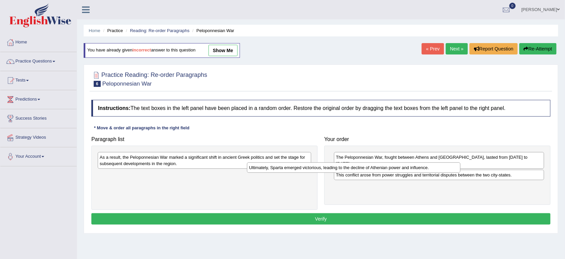
drag, startPoint x: 180, startPoint y: 177, endPoint x: 322, endPoint y: 164, distance: 142.5
click at [322, 164] on div "Ultimately, Sparta emerged victorious, leading to the decline of Athenian power…" at bounding box center [354, 168] width 214 height 11
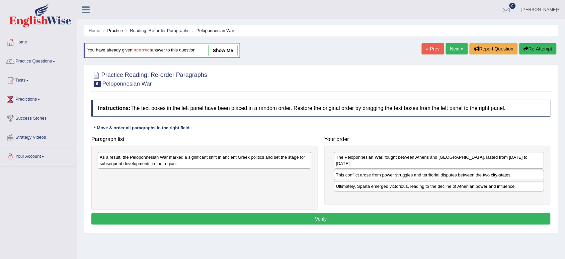
click at [325, 163] on div "The Peloponnesian War, fought between Athens and [GEOGRAPHIC_DATA], lasted from…" at bounding box center [437, 175] width 226 height 59
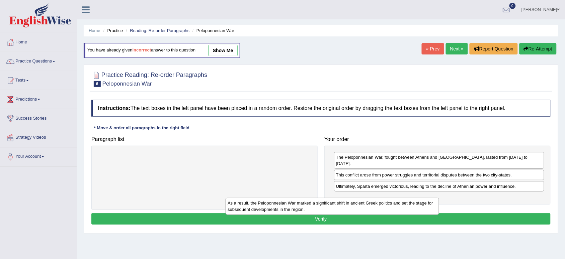
drag, startPoint x: 157, startPoint y: 158, endPoint x: 285, endPoint y: 203, distance: 135.8
click at [285, 203] on div "As a result, the Peloponnesian War marked a significant shift in ancient Greek …" at bounding box center [333, 206] width 214 height 17
drag, startPoint x: 159, startPoint y: 158, endPoint x: 351, endPoint y: 193, distance: 195.0
click at [351, 196] on div "As a result, the Peloponnesian War marked a significant shift in ancient Greek …" at bounding box center [339, 204] width 214 height 17
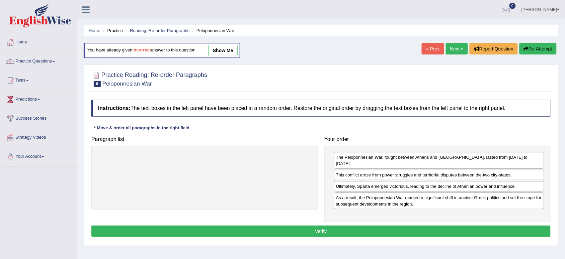
click at [326, 226] on button "Verify" at bounding box center [320, 231] width 459 height 11
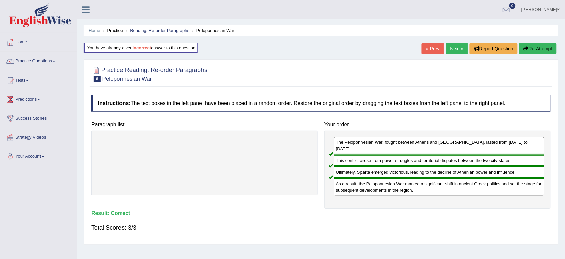
click at [455, 46] on link "Next »" at bounding box center [457, 48] width 22 height 11
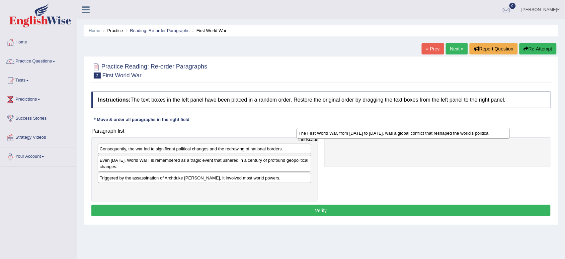
drag, startPoint x: 162, startPoint y: 192, endPoint x: 363, endPoint y: 135, distance: 209.8
click at [363, 135] on div "The First World War, from [DATE] to [DATE], was a global conflict that reshaped…" at bounding box center [404, 133] width 214 height 11
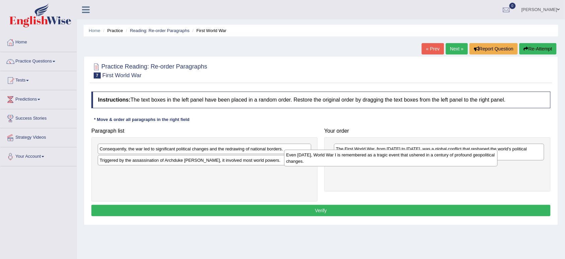
drag, startPoint x: 159, startPoint y: 166, endPoint x: 346, endPoint y: 160, distance: 186.5
click at [346, 160] on div "Even [DATE], World War I is remembered as a tragic event that ushered in a cent…" at bounding box center [391, 158] width 214 height 17
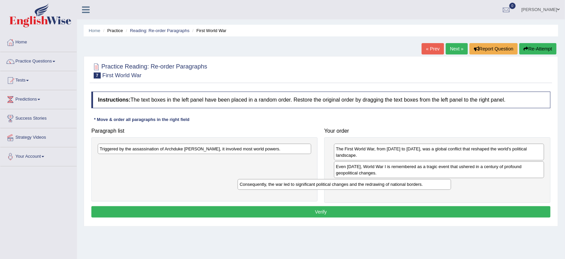
drag, startPoint x: 185, startPoint y: 151, endPoint x: 325, endPoint y: 186, distance: 144.6
click at [325, 186] on div "Consequently, the war led to significant political changes and the redrawing of…" at bounding box center [345, 184] width 214 height 11
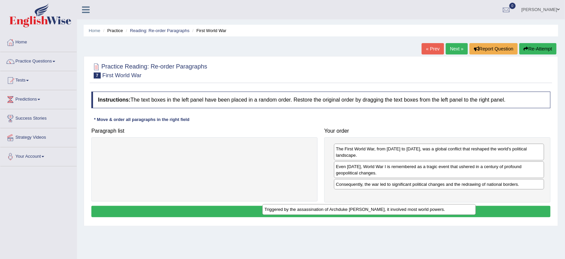
drag, startPoint x: 184, startPoint y: 149, endPoint x: 350, endPoint y: 210, distance: 176.1
click at [350, 210] on div "Triggered by the assassination of Archduke [PERSON_NAME], it involved most worl…" at bounding box center [369, 209] width 214 height 11
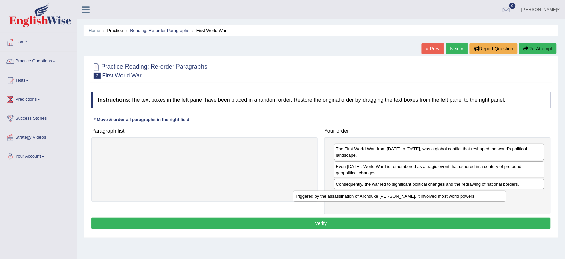
drag, startPoint x: 197, startPoint y: 151, endPoint x: 393, endPoint y: 198, distance: 200.7
click at [393, 198] on div "Triggered by the assassination of Archduke [PERSON_NAME], it involved most worl…" at bounding box center [400, 196] width 214 height 11
click at [323, 222] on button "Verify" at bounding box center [320, 223] width 459 height 11
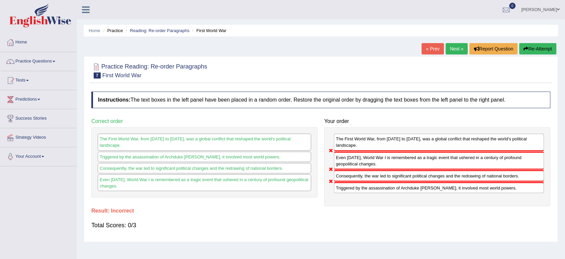
click at [538, 50] on button "Re-Attempt" at bounding box center [537, 48] width 37 height 11
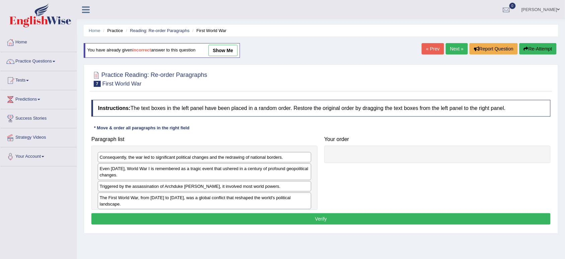
click at [538, 50] on button "Re-Attempt" at bounding box center [537, 48] width 37 height 11
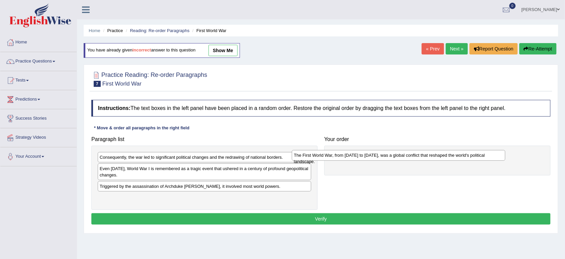
drag, startPoint x: 151, startPoint y: 199, endPoint x: 345, endPoint y: 156, distance: 199.2
click at [345, 156] on div "The First World War, from [DATE] to [DATE], was a global conflict that reshaped…" at bounding box center [399, 155] width 214 height 11
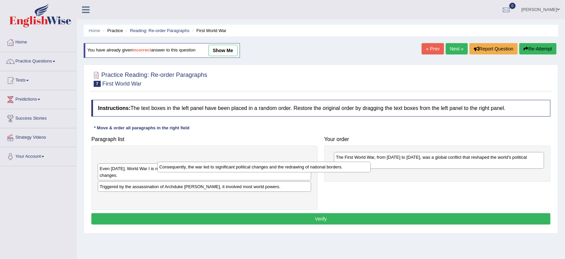
drag, startPoint x: 181, startPoint y: 160, endPoint x: 240, endPoint y: 169, distance: 60.4
click at [240, 169] on div "Consequently, the war led to significant political changes and the redrawing of…" at bounding box center [264, 167] width 214 height 11
drag, startPoint x: 148, startPoint y: 161, endPoint x: 220, endPoint y: 176, distance: 73.8
click at [220, 174] on div "Consequently, the war led to significant political changes and the redrawing of…" at bounding box center [263, 168] width 214 height 11
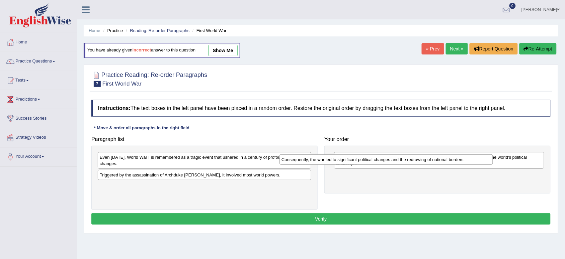
drag, startPoint x: 146, startPoint y: 176, endPoint x: 328, endPoint y: 161, distance: 183.3
click at [328, 161] on div "Consequently, the war led to significant political changes and the redrawing of…" at bounding box center [386, 160] width 214 height 11
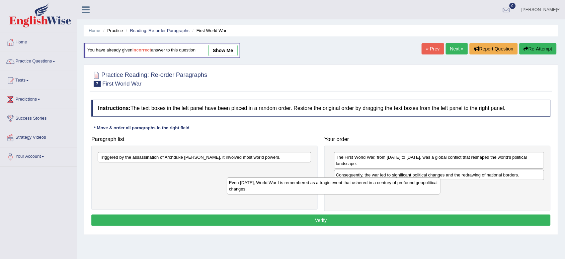
drag, startPoint x: 210, startPoint y: 159, endPoint x: 340, endPoint y: 184, distance: 132.6
click at [340, 184] on div "Even [DATE], World War I is remembered as a tragic event that ushered in a cent…" at bounding box center [334, 186] width 214 height 17
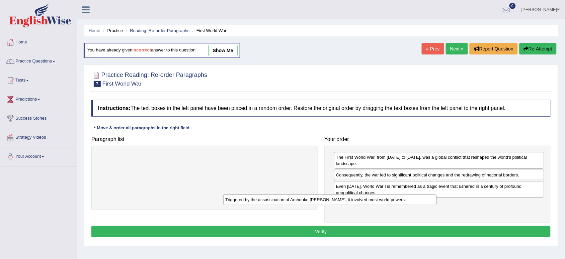
drag, startPoint x: 228, startPoint y: 156, endPoint x: 353, endPoint y: 198, distance: 132.5
click at [353, 198] on div "Triggered by the assassination of Archduke [PERSON_NAME], it involved most worl…" at bounding box center [330, 200] width 214 height 11
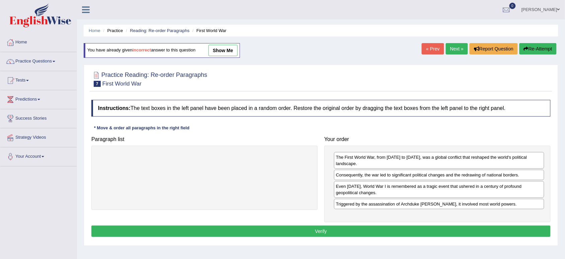
click at [318, 229] on button "Verify" at bounding box center [320, 231] width 459 height 11
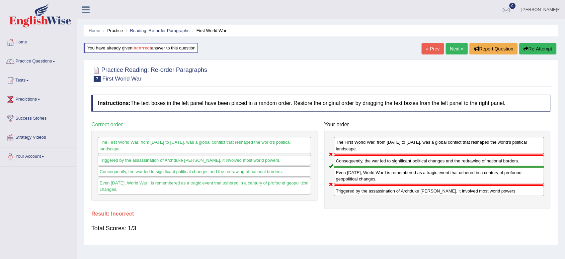
click at [532, 44] on button "Re-Attempt" at bounding box center [537, 48] width 37 height 11
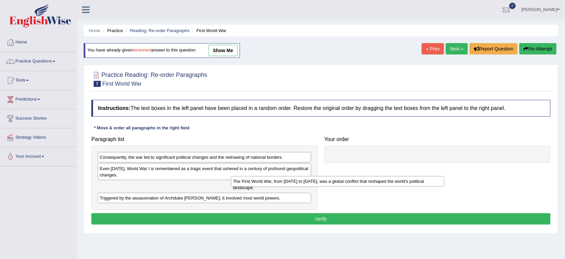
drag, startPoint x: 181, startPoint y: 198, endPoint x: 315, endPoint y: 181, distance: 135.7
click at [315, 181] on div "The First World War, from [DATE] to [DATE], was a global conflict that reshaped…" at bounding box center [338, 181] width 214 height 11
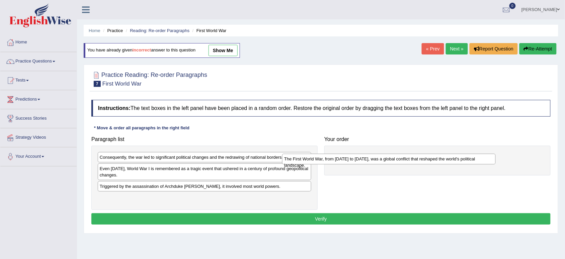
drag, startPoint x: 148, startPoint y: 189, endPoint x: 332, endPoint y: 161, distance: 186.5
click at [332, 161] on div "The First World War, from [DATE] to [DATE], was a global conflict that reshaped…" at bounding box center [389, 159] width 214 height 11
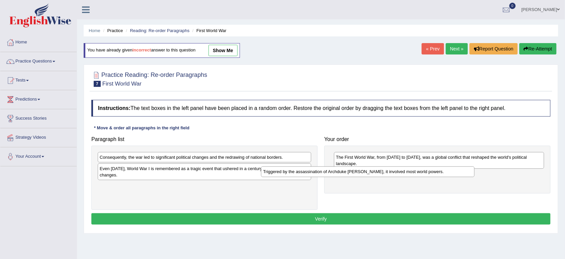
drag, startPoint x: 187, startPoint y: 188, endPoint x: 350, endPoint y: 173, distance: 164.3
click at [350, 173] on div "Triggered by the assassination of Archduke [PERSON_NAME], it involved most worl…" at bounding box center [368, 172] width 214 height 11
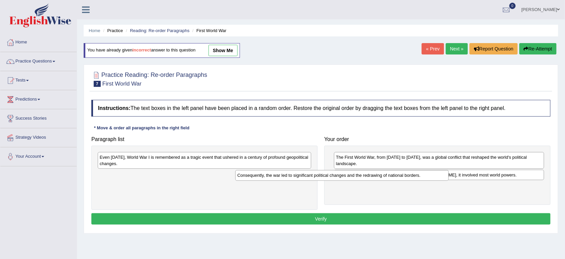
drag, startPoint x: 181, startPoint y: 161, endPoint x: 321, endPoint y: 179, distance: 140.4
click at [321, 179] on div "Consequently, the war led to significant political changes and the redrawing of…" at bounding box center [342, 175] width 214 height 11
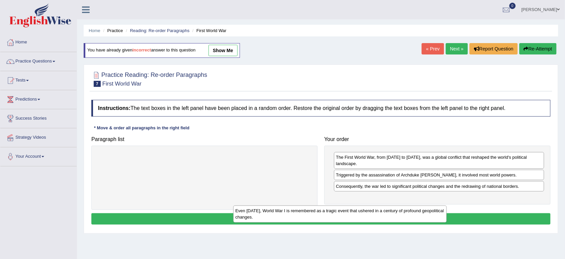
drag, startPoint x: 226, startPoint y: 162, endPoint x: 362, endPoint y: 215, distance: 145.7
click at [362, 215] on div "Even today, World War I is remembered as a tragic event that ushered in a centu…" at bounding box center [340, 214] width 214 height 17
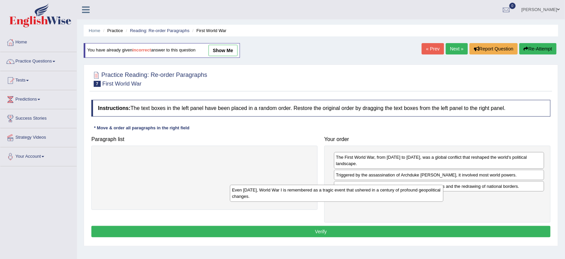
drag, startPoint x: 190, startPoint y: 160, endPoint x: 325, endPoint y: 192, distance: 138.9
click at [325, 192] on div "Even today, World War I is remembered as a tragic event that ushered in a centu…" at bounding box center [337, 193] width 214 height 17
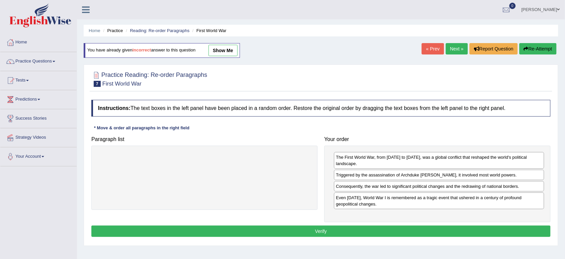
click at [318, 226] on button "Verify" at bounding box center [320, 231] width 459 height 11
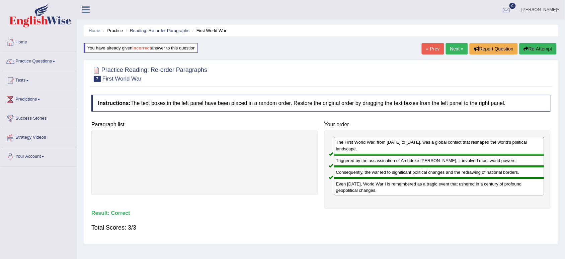
click at [449, 45] on link "Next »" at bounding box center [457, 48] width 22 height 11
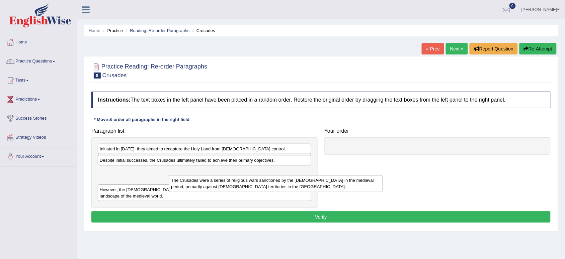
drag, startPoint x: 176, startPoint y: 175, endPoint x: 247, endPoint y: 183, distance: 71.8
click at [247, 183] on div "The Crusades were a series of religious wars sanctioned by the [DEMOGRAPHIC_DAT…" at bounding box center [276, 183] width 214 height 17
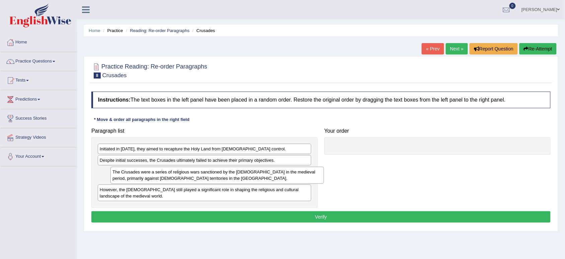
drag, startPoint x: 153, startPoint y: 180, endPoint x: 190, endPoint y: 180, distance: 36.8
click at [190, 180] on div "The Crusades were a series of religious wars sanctioned by the [DEMOGRAPHIC_DAT…" at bounding box center [217, 175] width 214 height 17
drag, startPoint x: 173, startPoint y: 175, endPoint x: 231, endPoint y: 181, distance: 58.9
click at [231, 181] on div "The Crusades were a series of religious wars sanctioned by the [DEMOGRAPHIC_DAT…" at bounding box center [205, 175] width 214 height 17
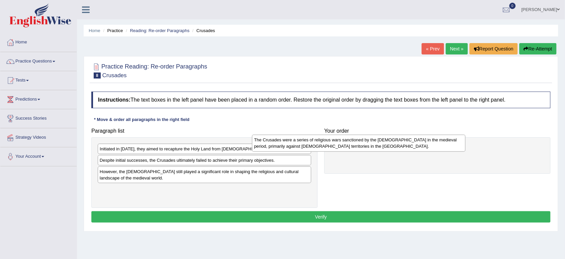
drag, startPoint x: 259, startPoint y: 177, endPoint x: 414, endPoint y: 145, distance: 157.9
click at [414, 145] on div "The Crusades were a series of religious wars sanctioned by the [DEMOGRAPHIC_DAT…" at bounding box center [359, 143] width 214 height 17
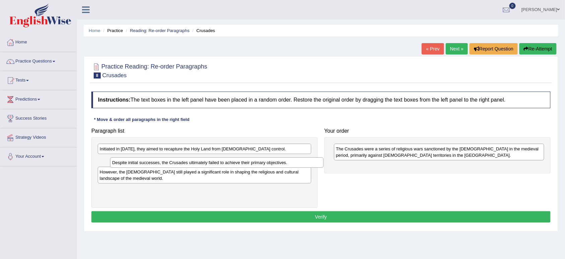
drag, startPoint x: 212, startPoint y: 161, endPoint x: 258, endPoint y: 168, distance: 47.0
click at [258, 168] on div "Despite initial successes, the Crusades ultimately failed to achieve their prim…" at bounding box center [217, 163] width 214 height 11
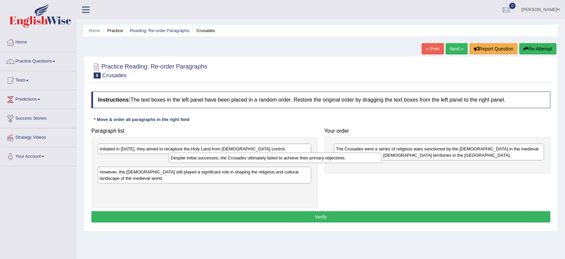
drag, startPoint x: 212, startPoint y: 160, endPoint x: 317, endPoint y: 155, distance: 105.6
click at [307, 158] on div "Despite initial successes, the Crusades ultimately failed to achieve their prim…" at bounding box center [276, 158] width 214 height 11
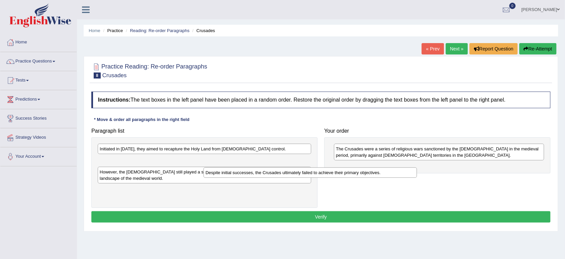
drag, startPoint x: 140, startPoint y: 162, endPoint x: 315, endPoint y: 176, distance: 175.9
click at [314, 176] on div "Despite initial successes, the Crusades ultimately failed to achieve their prim…" at bounding box center [310, 173] width 214 height 11
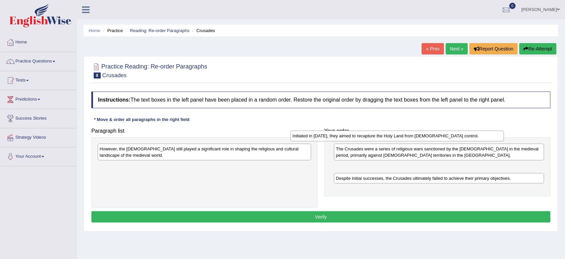
drag, startPoint x: 167, startPoint y: 150, endPoint x: 362, endPoint y: 137, distance: 195.2
click at [362, 137] on div "Initiated in 1095, they aimed to recapture the Holy Land from Muslim control." at bounding box center [397, 136] width 214 height 11
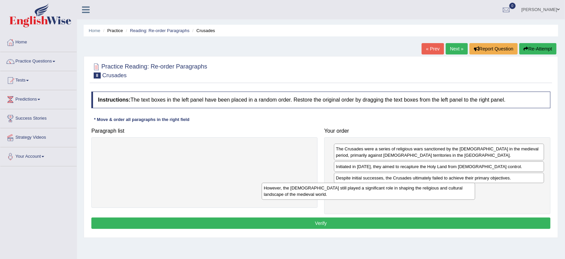
drag, startPoint x: 197, startPoint y: 153, endPoint x: 362, endPoint y: 192, distance: 170.2
click at [362, 192] on div "However, the Crusades still played a significant role in shaping the religious …" at bounding box center [369, 191] width 214 height 17
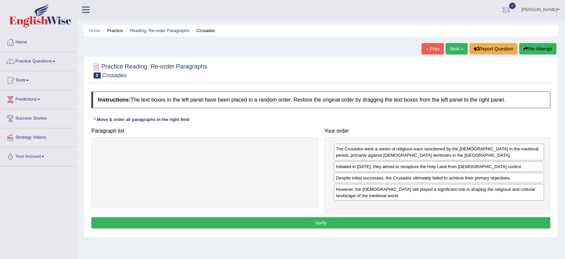
click at [317, 222] on button "Verify" at bounding box center [320, 223] width 459 height 11
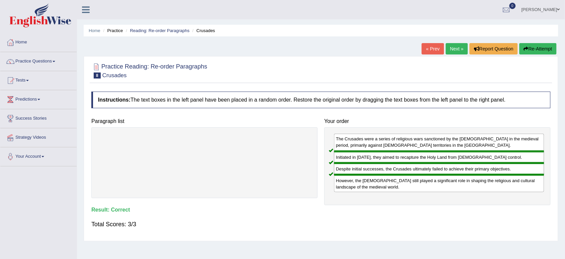
click at [454, 48] on link "Next »" at bounding box center [457, 48] width 22 height 11
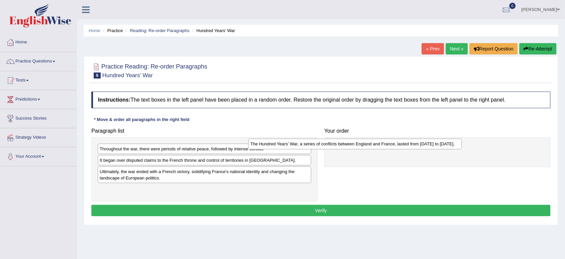
drag, startPoint x: 235, startPoint y: 193, endPoint x: 386, endPoint y: 147, distance: 158.2
click at [386, 147] on div "The Hundred Years' War, a series of conflicts between England and France, laste…" at bounding box center [355, 144] width 214 height 11
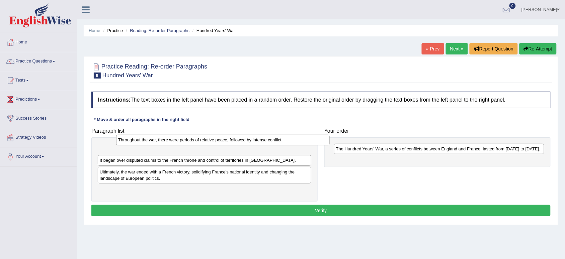
drag, startPoint x: 155, startPoint y: 150, endPoint x: 173, endPoint y: 141, distance: 20.5
click at [173, 141] on div "Throughout the war, there were periods of relative peace, followed by intense c…" at bounding box center [223, 140] width 214 height 11
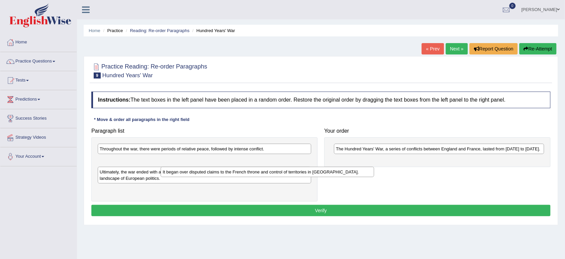
drag, startPoint x: 135, startPoint y: 162, endPoint x: 277, endPoint y: 168, distance: 142.4
click at [277, 168] on div "It began over disputed claims to the French throne and control of territories i…" at bounding box center [268, 172] width 214 height 11
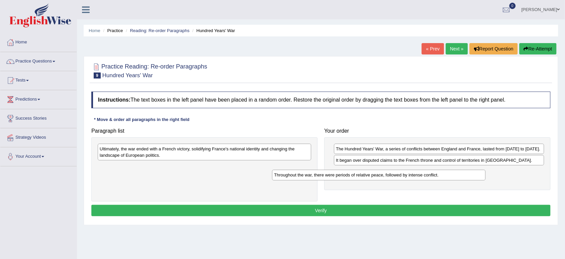
drag, startPoint x: 170, startPoint y: 150, endPoint x: 345, endPoint y: 176, distance: 177.6
click at [345, 176] on div "Throughout the war, there were periods of relative peace, followed by intense c…" at bounding box center [379, 175] width 214 height 11
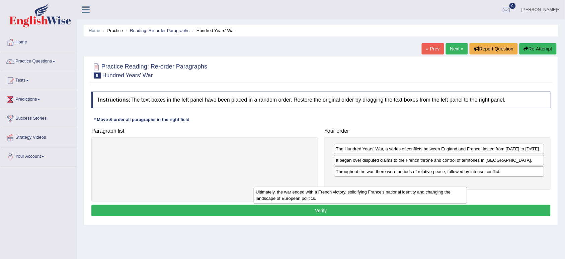
drag, startPoint x: 201, startPoint y: 152, endPoint x: 358, endPoint y: 194, distance: 163.3
click at [358, 194] on div "Ultimately, the war ended with a French victory, solidifying France's national …" at bounding box center [361, 195] width 214 height 17
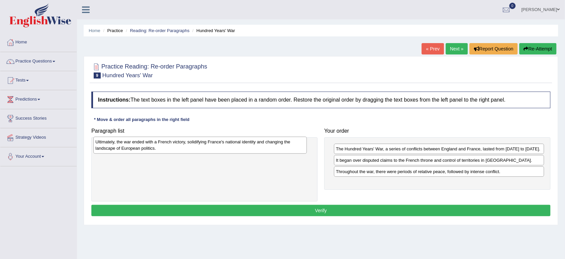
drag, startPoint x: 249, startPoint y: 158, endPoint x: 245, endPoint y: 151, distance: 8.3
click at [245, 151] on div "Ultimately, the war ended with a French victory, solidifying France's national …" at bounding box center [200, 145] width 214 height 17
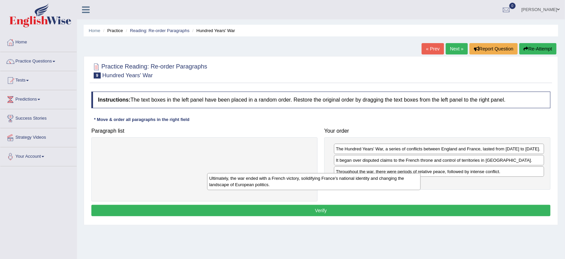
drag, startPoint x: 235, startPoint y: 152, endPoint x: 345, endPoint y: 182, distance: 113.3
click at [345, 182] on div "Ultimately, the war ended with a French victory, solidifying France's national …" at bounding box center [314, 181] width 214 height 17
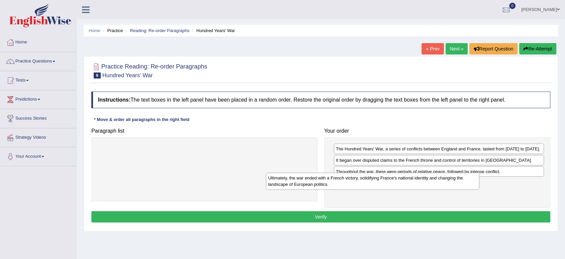
drag, startPoint x: 187, startPoint y: 154, endPoint x: 355, endPoint y: 183, distance: 170.8
click at [355, 183] on div "Ultimately, the war ended with a French victory, solidifying France's national …" at bounding box center [373, 181] width 214 height 17
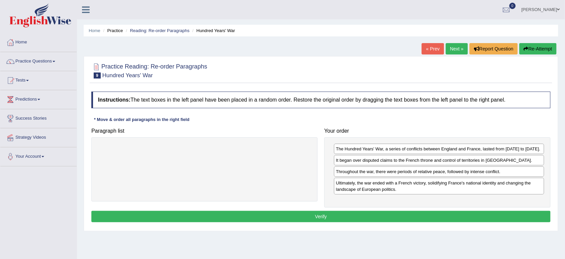
click at [319, 220] on button "Verify" at bounding box center [320, 216] width 459 height 11
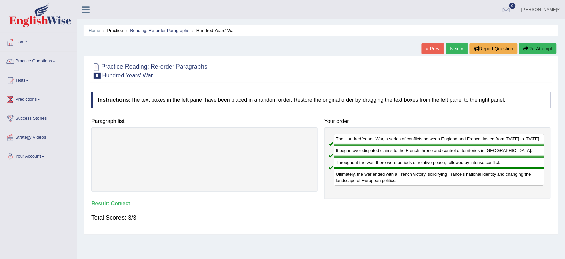
click at [449, 51] on link "Next »" at bounding box center [457, 48] width 22 height 11
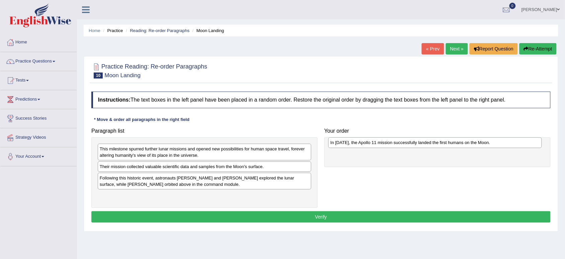
drag, startPoint x: 110, startPoint y: 178, endPoint x: 340, endPoint y: 142, distance: 233.3
click at [340, 142] on div "In [DATE], the Apollo 11 mission successfully landed the first humans on the Mo…" at bounding box center [435, 143] width 214 height 11
drag, startPoint x: 340, startPoint y: 142, endPoint x: 386, endPoint y: 198, distance: 71.8
click at [386, 198] on div "Paragraph list This milestone spurred further lunar missions and opened new pos…" at bounding box center [321, 166] width 466 height 83
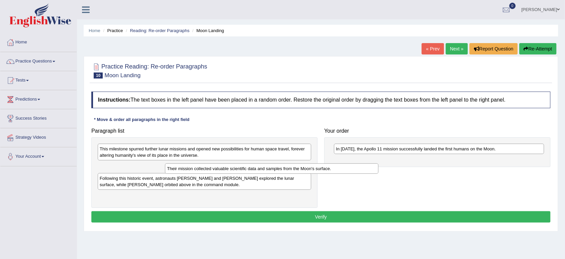
drag, startPoint x: 183, startPoint y: 171, endPoint x: 292, endPoint y: 168, distance: 109.2
click at [292, 168] on div "Their mission collected valuable scientific data and samples from the Moon's su…" at bounding box center [272, 169] width 214 height 11
drag, startPoint x: 204, startPoint y: 170, endPoint x: 325, endPoint y: 166, distance: 120.9
click at [311, 166] on div "Their mission collected valuable scientific data and samples from the Moon's su…" at bounding box center [205, 167] width 214 height 10
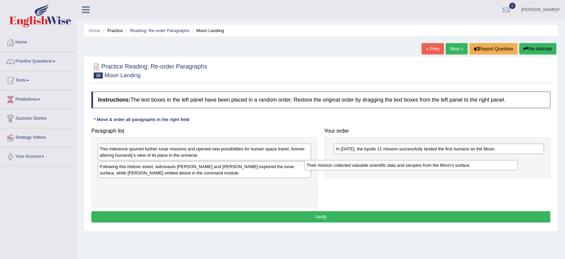
drag, startPoint x: 180, startPoint y: 167, endPoint x: 387, endPoint y: 165, distance: 207.2
click at [387, 165] on div "Their mission collected valuable scientific data and samples from the Moon's su…" at bounding box center [412, 165] width 214 height 11
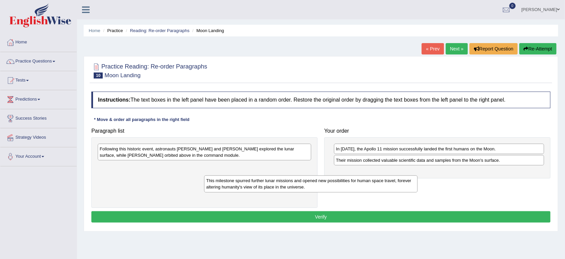
drag, startPoint x: 178, startPoint y: 154, endPoint x: 284, endPoint y: 186, distance: 111.1
click at [284, 186] on div "This milestone spurred further lunar missions and opened new possibilities for …" at bounding box center [311, 184] width 214 height 17
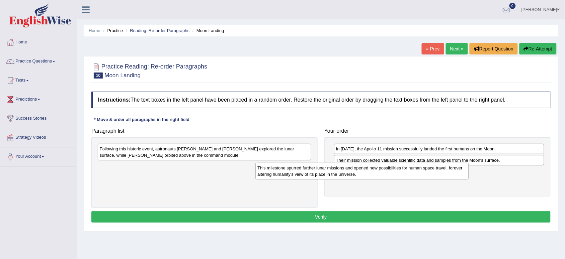
drag, startPoint x: 199, startPoint y: 173, endPoint x: 358, endPoint y: 174, distance: 158.6
click at [358, 174] on div "This milestone spurred further lunar missions and opened new possibilities for …" at bounding box center [362, 171] width 214 height 17
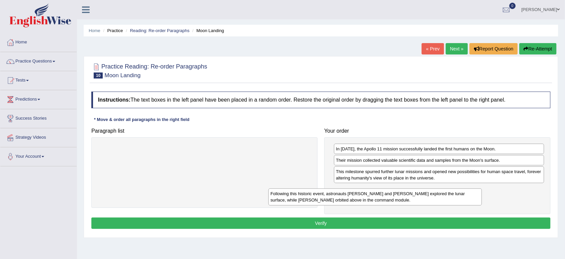
drag, startPoint x: 235, startPoint y: 154, endPoint x: 407, endPoint y: 199, distance: 177.8
click at [407, 199] on div "Following this historic event, astronauts Neil Armstrong and Buzz Aldrin explor…" at bounding box center [375, 197] width 214 height 17
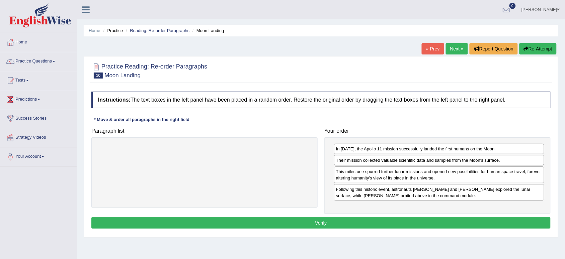
click at [334, 223] on button "Verify" at bounding box center [320, 223] width 459 height 11
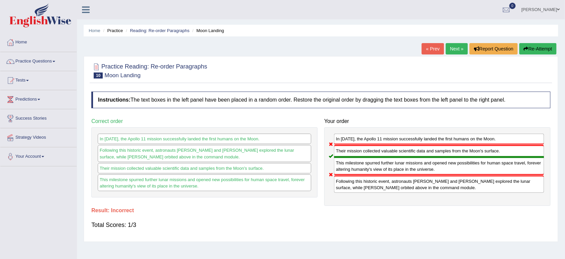
click at [545, 50] on button "Re-Attempt" at bounding box center [537, 48] width 37 height 11
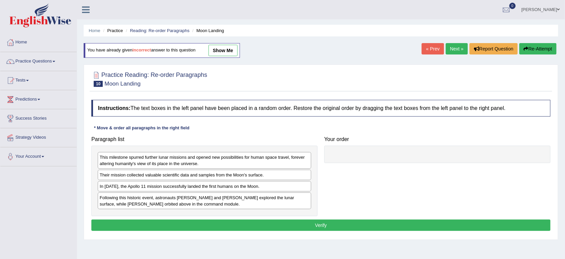
drag, startPoint x: 196, startPoint y: 190, endPoint x: 206, endPoint y: 192, distance: 10.8
click at [206, 192] on div "In [DATE], the Apollo 11 mission successfully landed the first humans on the Mo…" at bounding box center [205, 186] width 214 height 10
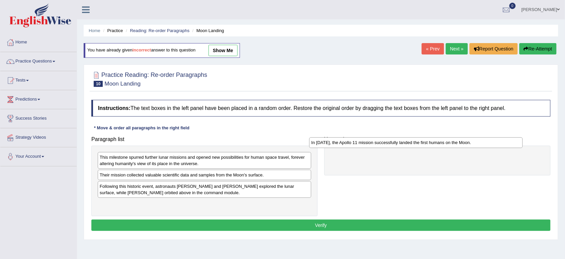
drag, startPoint x: 203, startPoint y: 188, endPoint x: 415, endPoint y: 144, distance: 216.1
click at [415, 144] on div "In [DATE], the Apollo 11 mission successfully landed the first humans on the Mo…" at bounding box center [416, 143] width 214 height 11
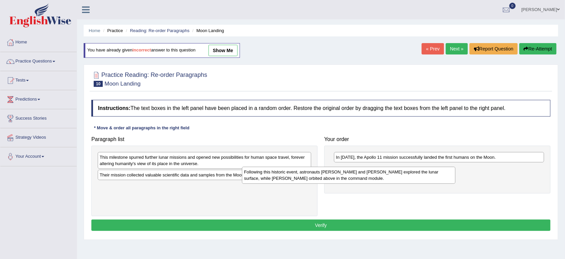
drag, startPoint x: 161, startPoint y: 196, endPoint x: 306, endPoint y: 181, distance: 146.4
click at [306, 181] on div "Following this historic event, astronauts [PERSON_NAME] and [PERSON_NAME] explo…" at bounding box center [349, 175] width 214 height 17
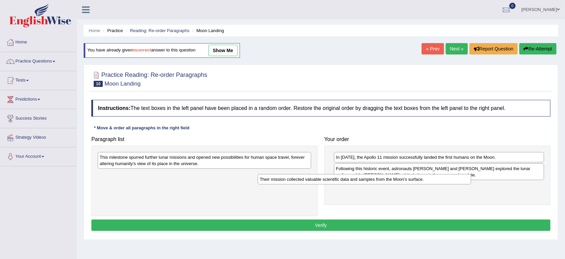
drag, startPoint x: 184, startPoint y: 180, endPoint x: 346, endPoint y: 184, distance: 162.4
click at [346, 184] on div "Their mission collected valuable scientific data and samples from the Moon's su…" at bounding box center [365, 179] width 214 height 11
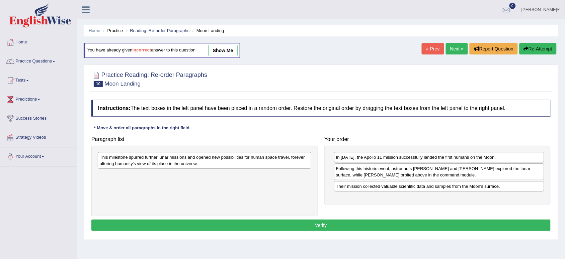
drag, startPoint x: 245, startPoint y: 168, endPoint x: 231, endPoint y: 156, distance: 18.5
click at [231, 156] on div "This milestone spurred further lunar missions and opened new possibilities for …" at bounding box center [205, 160] width 214 height 17
click at [175, 157] on div "This milestone spurred further lunar missions and opened new possibilities for …" at bounding box center [205, 160] width 214 height 17
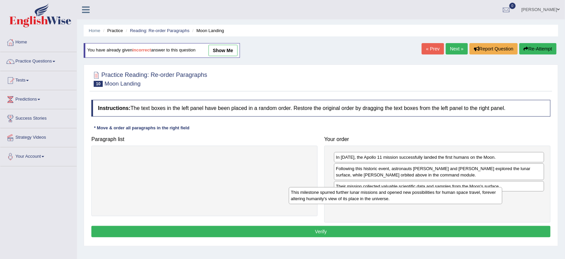
drag, startPoint x: 177, startPoint y: 163, endPoint x: 370, endPoint y: 198, distance: 195.9
click at [370, 198] on div "This milestone spurred further lunar missions and opened new possibilities for …" at bounding box center [396, 195] width 214 height 17
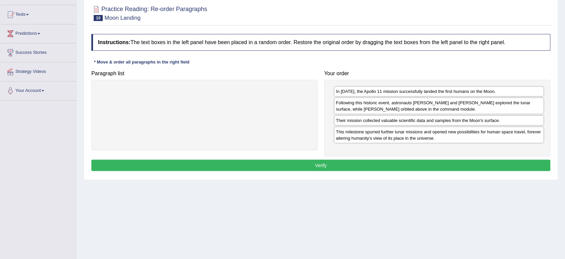
scroll to position [92, 0]
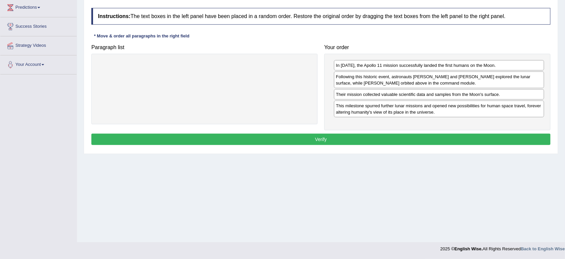
click at [311, 141] on button "Verify" at bounding box center [320, 139] width 459 height 11
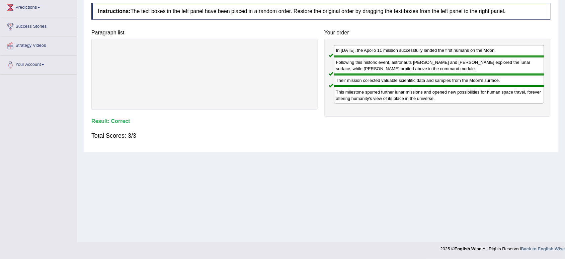
click at [433, 103] on div "This milestone spurred further lunar missions and opened new possibilities for …" at bounding box center [439, 94] width 210 height 17
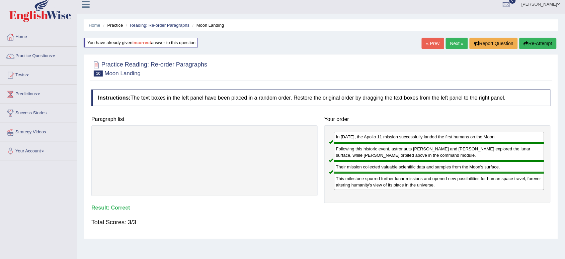
scroll to position [0, 0]
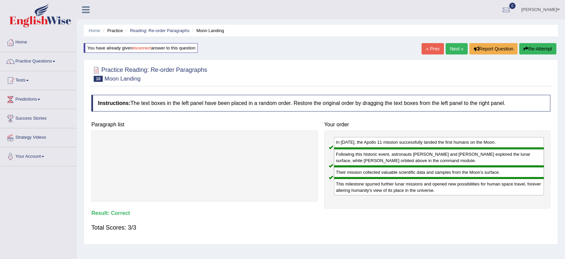
click at [453, 46] on link "Next »" at bounding box center [457, 48] width 22 height 11
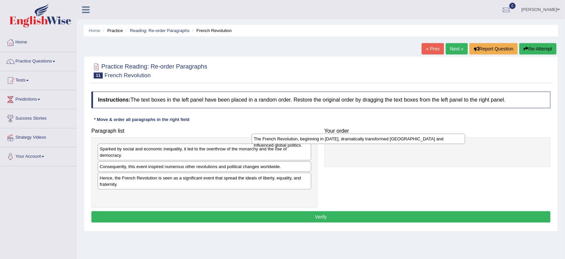
drag, startPoint x: 204, startPoint y: 171, endPoint x: 359, endPoint y: 143, distance: 157.1
click at [359, 143] on div "The French Revolution, beginning in [DATE], dramatically transformed [GEOGRAPHI…" at bounding box center [359, 139] width 214 height 11
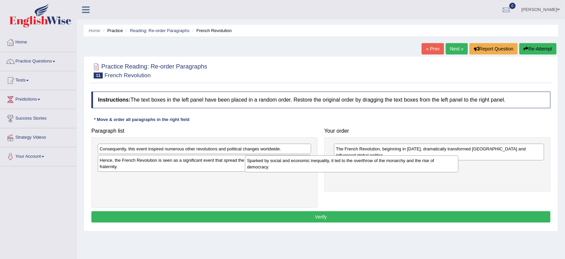
drag, startPoint x: 211, startPoint y: 154, endPoint x: 360, endPoint y: 166, distance: 149.7
click at [360, 166] on div "Sparked by social and economic inequality, it led to the overthrow of the monar…" at bounding box center [352, 164] width 214 height 17
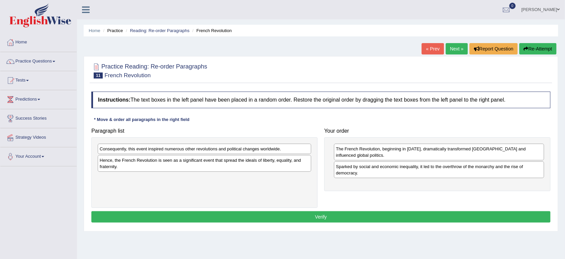
click at [176, 156] on div "Hence, the French Revolution is seen as a significant event that spread the ide…" at bounding box center [205, 163] width 214 height 17
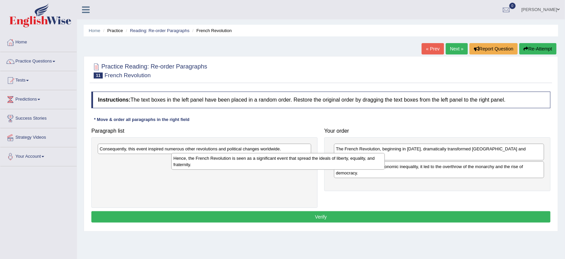
drag, startPoint x: 114, startPoint y: 166, endPoint x: 268, endPoint y: 166, distance: 153.9
click at [268, 166] on div "Hence, the French Revolution is seen as a significant event that spread the ide…" at bounding box center [278, 161] width 214 height 17
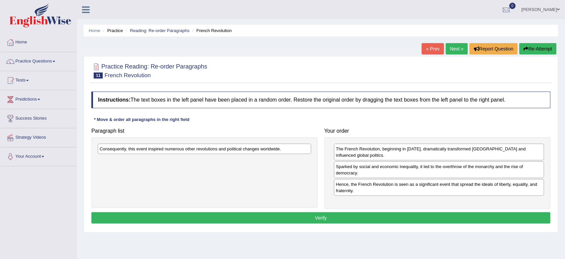
click at [179, 148] on div "Consequently, this event inspired numerous other revolutions and political chan…" at bounding box center [205, 149] width 214 height 10
click at [225, 150] on div "Consequently, this event inspired numerous other revolutions and political chan…" at bounding box center [205, 149] width 214 height 10
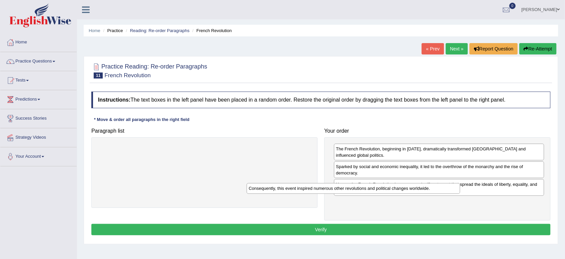
drag, startPoint x: 183, startPoint y: 151, endPoint x: 333, endPoint y: 191, distance: 155.9
click at [333, 191] on div "Consequently, this event inspired numerous other revolutions and political chan…" at bounding box center [354, 188] width 214 height 11
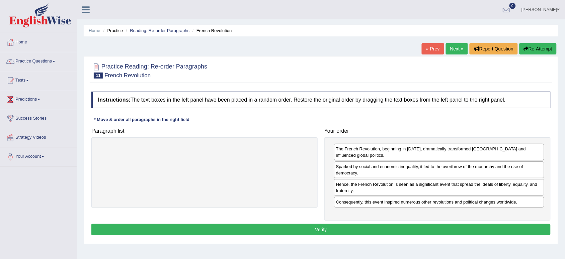
click at [322, 224] on button "Verify" at bounding box center [320, 229] width 459 height 11
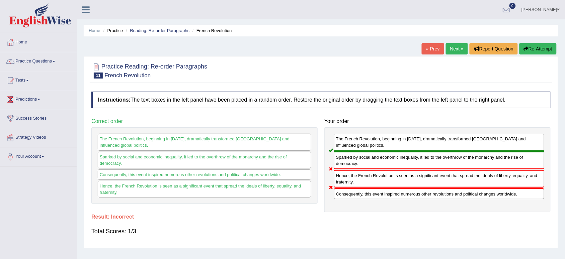
click at [541, 51] on button "Re-Attempt" at bounding box center [537, 48] width 37 height 11
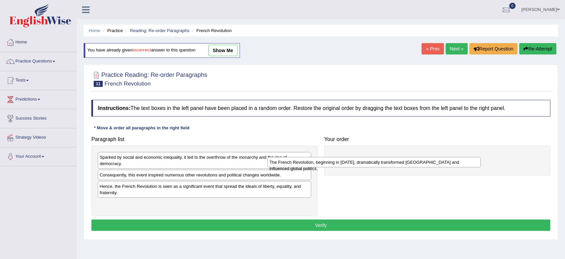
drag, startPoint x: 195, startPoint y: 178, endPoint x: 367, endPoint y: 164, distance: 172.2
click at [367, 164] on div "The French Revolution, beginning in [DATE], dramatically transformed [GEOGRAPHI…" at bounding box center [374, 162] width 214 height 11
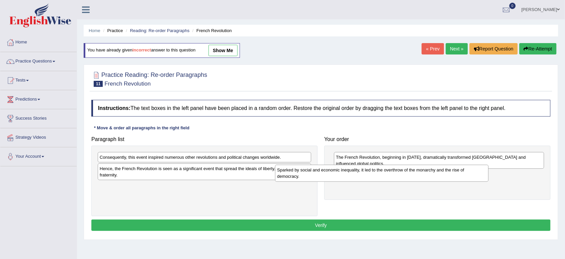
drag, startPoint x: 176, startPoint y: 165, endPoint x: 353, endPoint y: 177, distance: 177.8
click at [353, 177] on div "Sparked by social and economic inequality, it led to the overthrow of the monar…" at bounding box center [382, 173] width 214 height 17
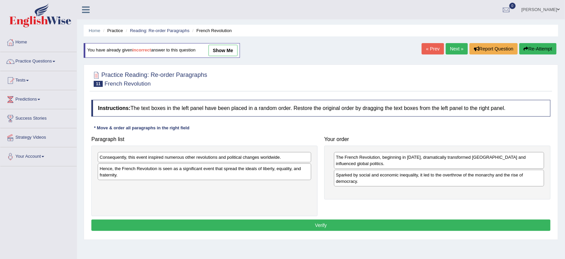
click at [223, 175] on div "Hence, the French Revolution is seen as a significant event that spread the ide…" at bounding box center [205, 172] width 214 height 17
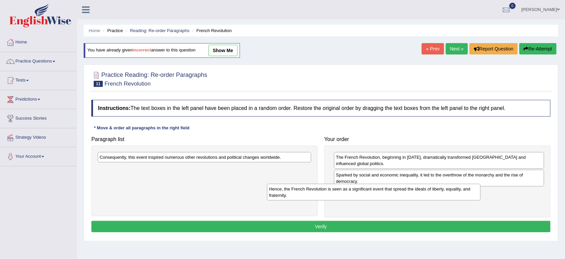
drag, startPoint x: 213, startPoint y: 171, endPoint x: 389, endPoint y: 189, distance: 176.7
click at [389, 189] on div "Hence, the French Revolution is seen as a significant event that spread the ide…" at bounding box center [374, 192] width 214 height 17
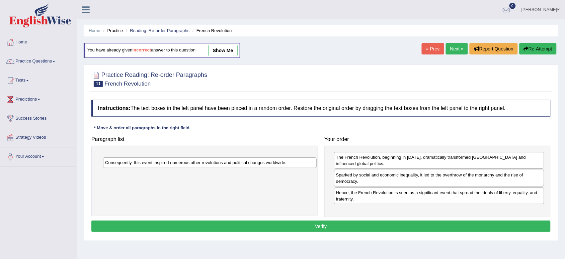
drag, startPoint x: 260, startPoint y: 157, endPoint x: 273, endPoint y: 169, distance: 17.5
click at [273, 168] on div "Consequently, this event inspired numerous other revolutions and political chan…" at bounding box center [210, 163] width 214 height 11
drag, startPoint x: 318, startPoint y: 176, endPoint x: 290, endPoint y: 164, distance: 30.5
click at [290, 164] on div "Paragraph list Consequently, this event inspired numerous other revolutions and…" at bounding box center [204, 174] width 233 height 83
drag, startPoint x: 223, startPoint y: 151, endPoint x: 214, endPoint y: 156, distance: 10.2
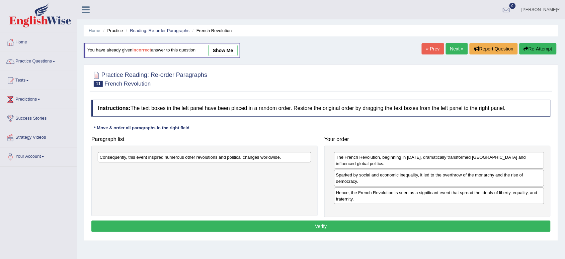
click at [214, 156] on div "Consequently, this event inspired numerous other revolutions and political chan…" at bounding box center [204, 181] width 226 height 71
click at [217, 169] on div "Consequently, this event inspired numerous other revolutions and political chan…" at bounding box center [204, 181] width 226 height 71
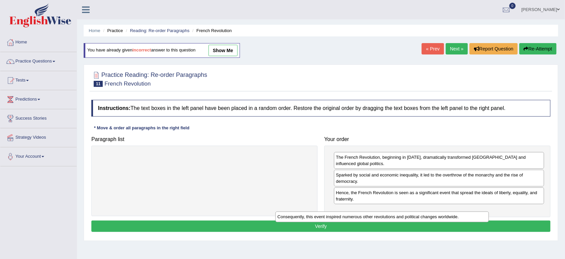
drag, startPoint x: 167, startPoint y: 157, endPoint x: 358, endPoint y: 214, distance: 199.4
click at [358, 214] on div "Consequently, this event inspired numerous other revolutions and political chan…" at bounding box center [382, 217] width 214 height 11
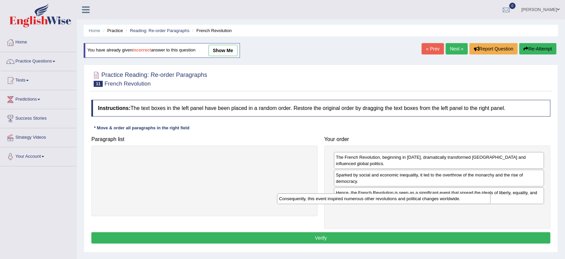
drag, startPoint x: 194, startPoint y: 160, endPoint x: 374, endPoint y: 201, distance: 184.4
click at [374, 201] on div "Consequently, this event inspired numerous other revolutions and political chan…" at bounding box center [384, 199] width 214 height 11
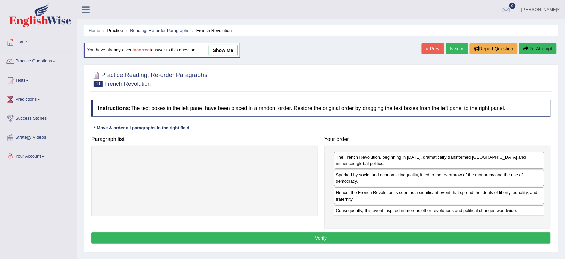
click at [321, 234] on button "Verify" at bounding box center [320, 238] width 459 height 11
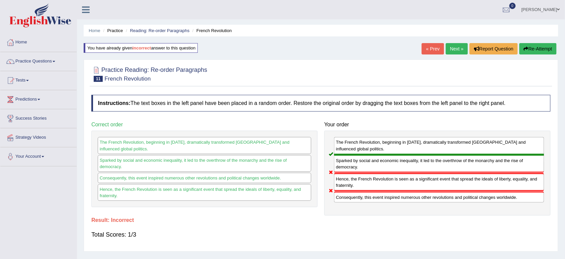
click at [531, 49] on button "Re-Attempt" at bounding box center [537, 48] width 37 height 11
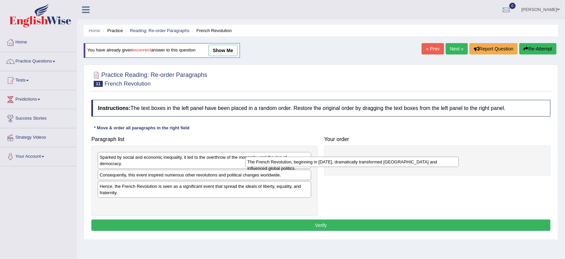
drag, startPoint x: 178, startPoint y: 179, endPoint x: 326, endPoint y: 165, distance: 149.3
click at [326, 165] on div "The French Revolution, beginning in [DATE], dramatically transformed [GEOGRAPHI…" at bounding box center [352, 162] width 214 height 11
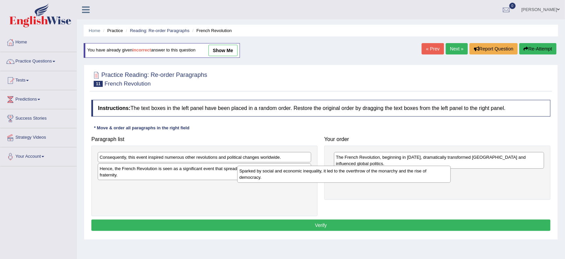
drag, startPoint x: 166, startPoint y: 164, endPoint x: 306, endPoint y: 178, distance: 140.9
click at [306, 178] on div "Sparked by social and economic inequality, it led to the overthrow of the monar…" at bounding box center [344, 174] width 214 height 17
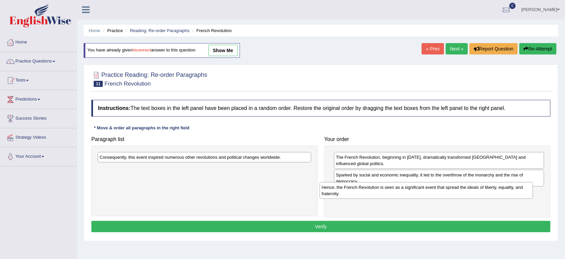
drag, startPoint x: 119, startPoint y: 173, endPoint x: 341, endPoint y: 191, distance: 222.6
click at [341, 191] on div "Hence, the French Revolution is seen as a significant event that spread the ide…" at bounding box center [427, 190] width 214 height 17
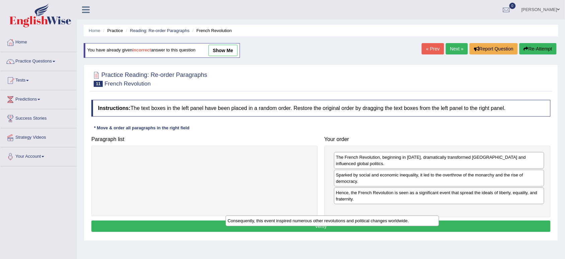
drag, startPoint x: 170, startPoint y: 159, endPoint x: 302, endPoint y: 215, distance: 143.6
click at [302, 216] on div "Consequently, this event inspired numerous other revolutions and political chan…" at bounding box center [333, 221] width 214 height 11
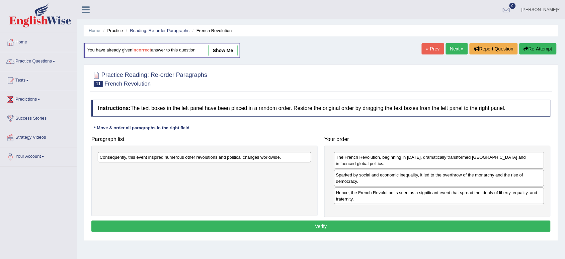
click at [173, 160] on div "Consequently, this event inspired numerous other revolutions and political chan…" at bounding box center [205, 157] width 214 height 10
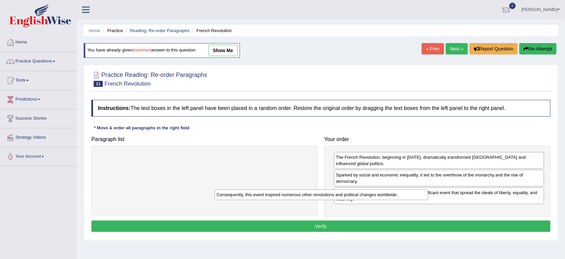
drag, startPoint x: 167, startPoint y: 158, endPoint x: 283, endPoint y: 195, distance: 122.7
click at [283, 195] on div "Consequently, this event inspired numerous other revolutions and political chan…" at bounding box center [322, 195] width 214 height 11
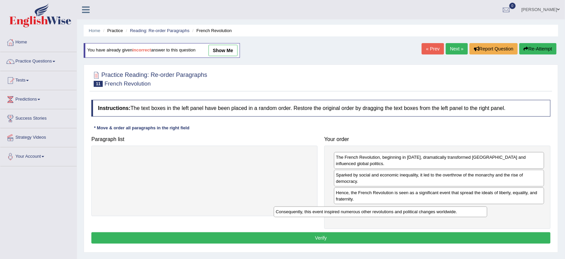
drag, startPoint x: 186, startPoint y: 154, endPoint x: 362, endPoint y: 208, distance: 184.3
click at [362, 208] on div "Consequently, this event inspired numerous other revolutions and political chan…" at bounding box center [381, 212] width 214 height 11
click at [323, 233] on button "Verify" at bounding box center [320, 238] width 459 height 11
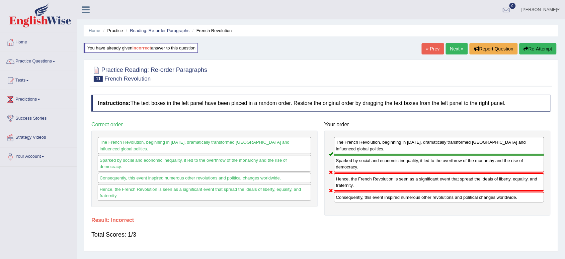
click at [539, 51] on button "Re-Attempt" at bounding box center [537, 48] width 37 height 11
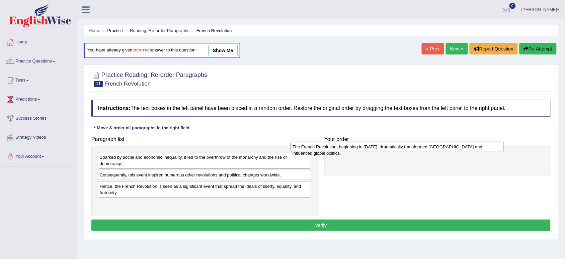
drag, startPoint x: 176, startPoint y: 176, endPoint x: 368, endPoint y: 149, distance: 194.3
click at [368, 149] on div "The French Revolution, beginning in [DATE], dramatically transformed [GEOGRAPHI…" at bounding box center [397, 147] width 214 height 11
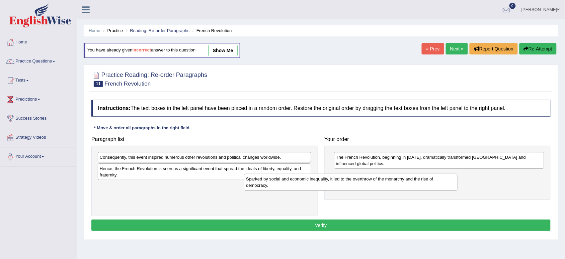
drag, startPoint x: 235, startPoint y: 160, endPoint x: 382, endPoint y: 181, distance: 148.5
click at [382, 181] on div "Sparked by social and economic inequality, it led to the overthrow of the monar…" at bounding box center [351, 182] width 214 height 17
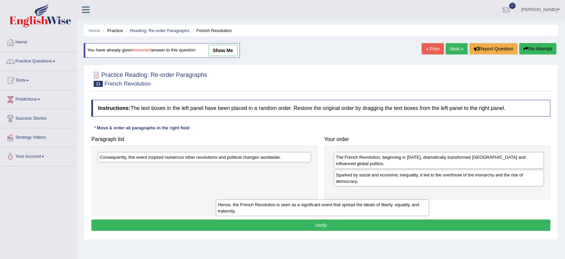
drag, startPoint x: 189, startPoint y: 173, endPoint x: 307, endPoint y: 208, distance: 123.4
click at [307, 208] on div "Hence, the French Revolution is seen as a significant event that spread the ide…" at bounding box center [323, 208] width 214 height 17
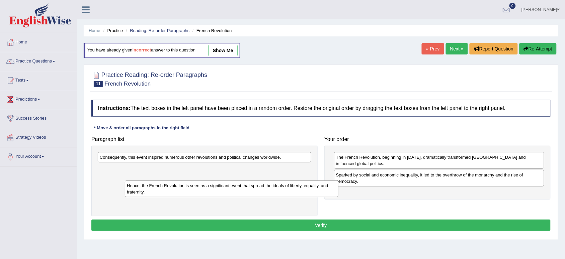
drag, startPoint x: 153, startPoint y: 170, endPoint x: 278, endPoint y: 207, distance: 130.4
click at [278, 198] on div "Hence, the French Revolution is seen as a significant event that spread the ide…" at bounding box center [232, 189] width 214 height 17
drag, startPoint x: 180, startPoint y: 166, endPoint x: 355, endPoint y: 199, distance: 177.7
click at [355, 199] on div "Hence, the French Revolution is seen as a significant event that spread the ide…" at bounding box center [295, 190] width 214 height 17
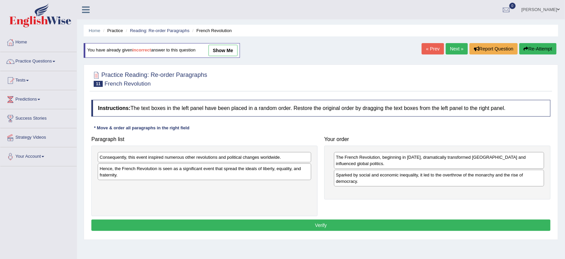
click at [156, 171] on div "Hence, the French Revolution is seen as a significant event that spread the ide…" at bounding box center [205, 172] width 214 height 17
drag, startPoint x: 156, startPoint y: 171, endPoint x: 191, endPoint y: 177, distance: 35.0
click at [156, 171] on div "Hence, the French Revolution is seen as a significant event that spread the ide…" at bounding box center [205, 172] width 214 height 17
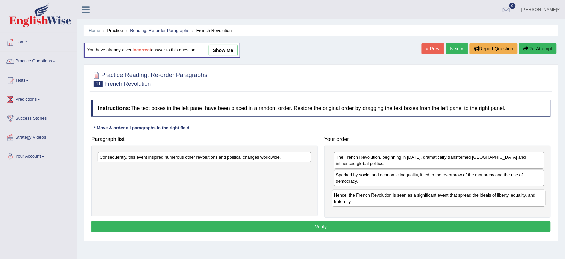
drag, startPoint x: 169, startPoint y: 169, endPoint x: 404, endPoint y: 196, distance: 236.1
click at [404, 196] on div "Hence, the French Revolution is seen as a significant event that spread the ide…" at bounding box center [439, 198] width 214 height 17
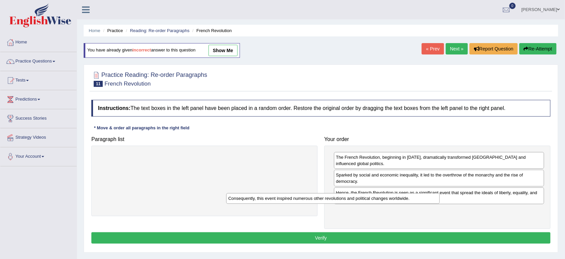
drag, startPoint x: 235, startPoint y: 156, endPoint x: 365, endPoint y: 197, distance: 135.9
click at [365, 197] on div "Consequently, this event inspired numerous other revolutions and political chan…" at bounding box center [333, 198] width 214 height 11
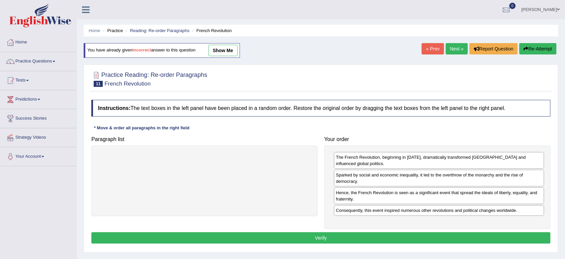
click at [325, 234] on button "Verify" at bounding box center [320, 238] width 459 height 11
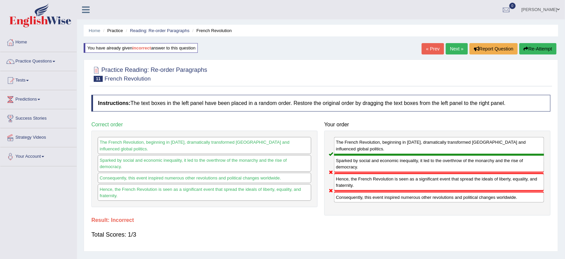
click at [547, 46] on button "Re-Attempt" at bounding box center [537, 48] width 37 height 11
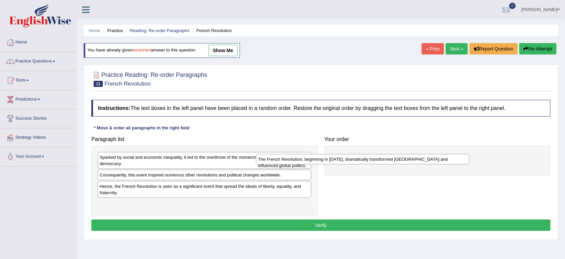
drag, startPoint x: 174, startPoint y: 176, endPoint x: 334, endPoint y: 160, distance: 160.8
click at [334, 160] on div "The French Revolution, beginning in [DATE], dramatically transformed [GEOGRAPHI…" at bounding box center [363, 159] width 214 height 11
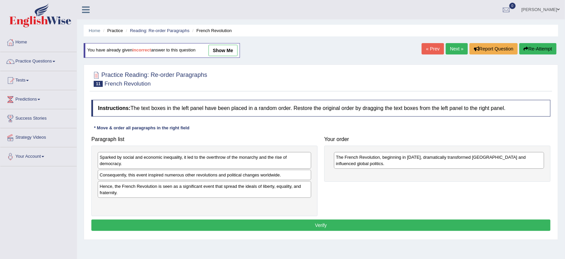
click at [187, 162] on div "Sparked by social and economic inequality, it led to the overthrow of the monar…" at bounding box center [205, 160] width 214 height 17
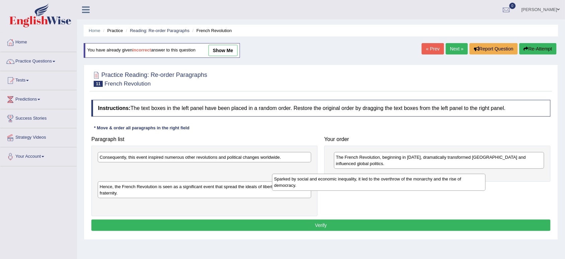
drag, startPoint x: 149, startPoint y: 160, endPoint x: 325, endPoint y: 181, distance: 176.7
click at [325, 181] on div "Sparked by social and economic inequality, it led to the overthrow of the monar…" at bounding box center [379, 182] width 214 height 17
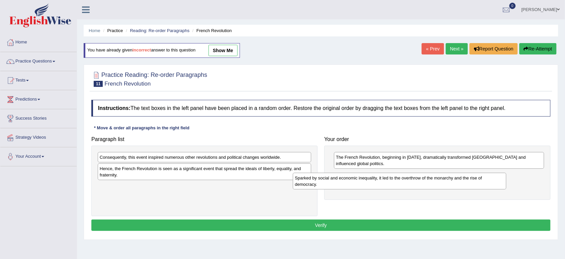
drag, startPoint x: 141, startPoint y: 172, endPoint x: 337, endPoint y: 181, distance: 196.3
click at [337, 181] on div "Sparked by social and economic inequality, it led to the overthrow of the monar…" at bounding box center [400, 181] width 214 height 17
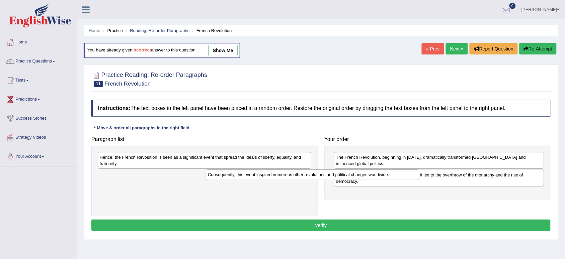
drag, startPoint x: 228, startPoint y: 160, endPoint x: 336, endPoint y: 177, distance: 109.5
click at [336, 177] on div "Consequently, this event inspired numerous other revolutions and political chan…" at bounding box center [313, 175] width 214 height 11
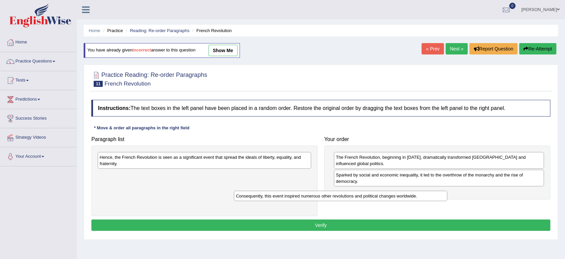
drag, startPoint x: 221, startPoint y: 174, endPoint x: 360, endPoint y: 194, distance: 140.3
click at [360, 194] on div "Consequently, this event inspired numerous other revolutions and political chan…" at bounding box center [341, 196] width 214 height 11
drag, startPoint x: 211, startPoint y: 176, endPoint x: 360, endPoint y: 176, distance: 149.3
click at [360, 176] on div "Consequently, this event inspired numerous other revolutions and political chan…" at bounding box center [321, 173] width 214 height 11
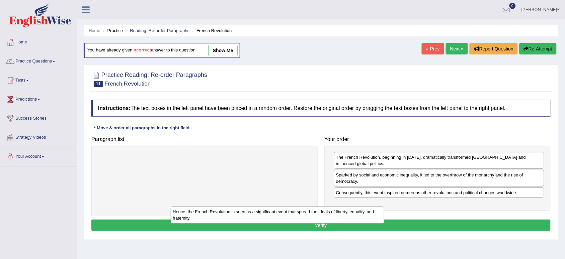
drag, startPoint x: 228, startPoint y: 160, endPoint x: 320, endPoint y: 209, distance: 105.1
click at [320, 209] on div "Hence, the French Revolution is seen as a significant event that spread the ide…" at bounding box center [278, 215] width 214 height 17
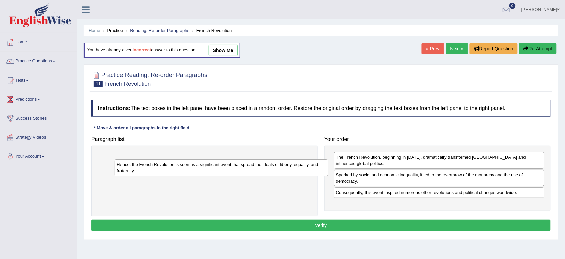
drag, startPoint x: 198, startPoint y: 161, endPoint x: 355, endPoint y: 233, distance: 172.7
click at [328, 177] on div "Hence, the French Revolution is seen as a significant event that spread the ide…" at bounding box center [222, 168] width 214 height 17
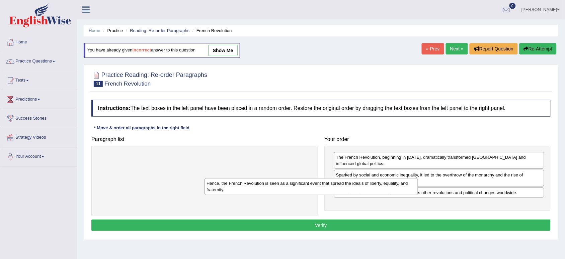
drag, startPoint x: 186, startPoint y: 158, endPoint x: 302, endPoint y: 184, distance: 118.0
click at [302, 184] on div "Hence, the French Revolution is seen as a significant event that spread the ide…" at bounding box center [311, 186] width 214 height 17
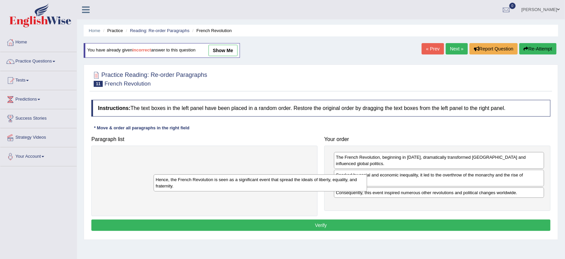
drag, startPoint x: 247, startPoint y: 158, endPoint x: 320, endPoint y: 187, distance: 78.8
click at [320, 187] on div "Hence, the French Revolution is seen as a significant event that spread the ide…" at bounding box center [261, 183] width 214 height 17
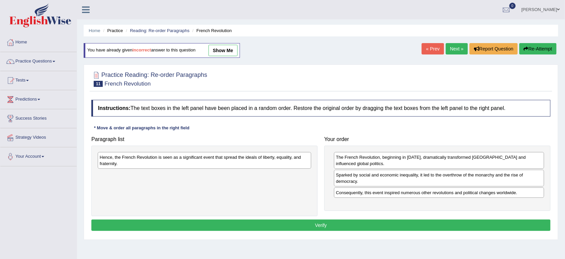
drag, startPoint x: 138, startPoint y: 157, endPoint x: 237, endPoint y: 172, distance: 100.2
click at [237, 169] on div "Hence, the French Revolution is seen as a significant event that spread the ide…" at bounding box center [205, 160] width 214 height 17
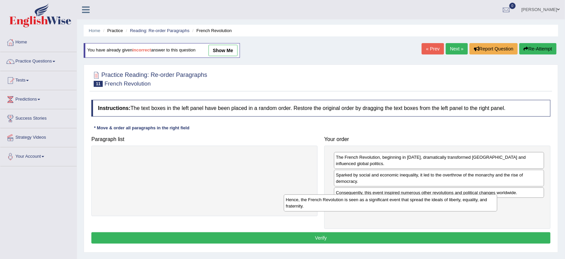
drag, startPoint x: 211, startPoint y: 159, endPoint x: 398, endPoint y: 201, distance: 191.2
click at [398, 201] on div "Hence, the French Revolution is seen as a significant event that spread the ide…" at bounding box center [391, 203] width 214 height 17
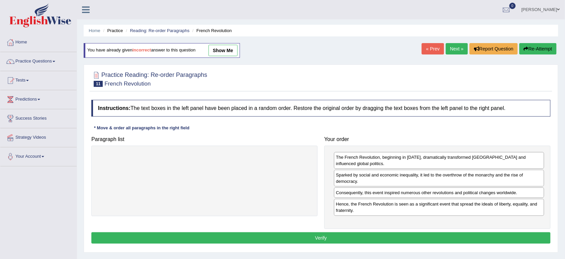
click at [330, 233] on button "Verify" at bounding box center [320, 238] width 459 height 11
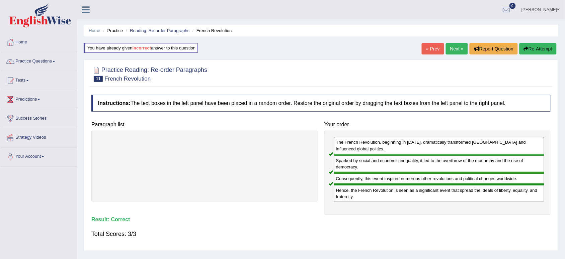
click at [454, 46] on link "Next »" at bounding box center [457, 48] width 22 height 11
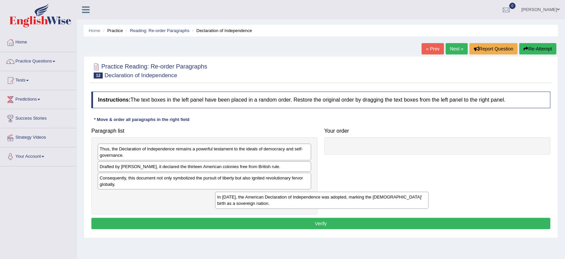
drag, startPoint x: 124, startPoint y: 198, endPoint x: 246, endPoint y: 198, distance: 122.2
click at [246, 198] on div "In [DATE], the American Declaration of Independence was adopted, marking the [D…" at bounding box center [322, 200] width 214 height 17
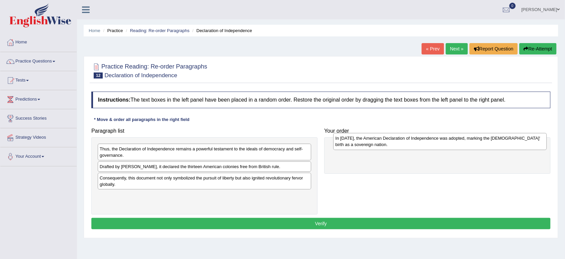
drag, startPoint x: 173, startPoint y: 197, endPoint x: 411, endPoint y: 140, distance: 244.2
click at [410, 140] on div "In [DATE], the American Declaration of Independence was adopted, marking the [D…" at bounding box center [440, 141] width 214 height 17
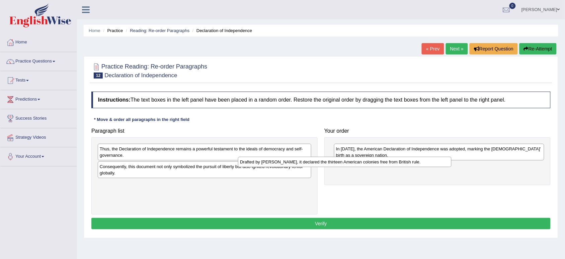
drag, startPoint x: 222, startPoint y: 162, endPoint x: 362, endPoint y: 157, distance: 140.3
click at [362, 157] on div "Drafted by Thomas Jefferson, it declared the thirteen American colonies free fr…" at bounding box center [345, 162] width 214 height 11
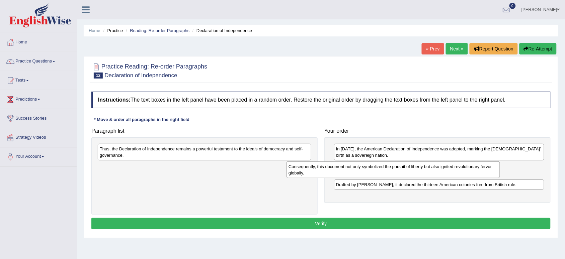
drag, startPoint x: 165, startPoint y: 166, endPoint x: 354, endPoint y: 166, distance: 188.7
click at [354, 166] on div "Consequently, this document not only symbolized the pursuit of liberty but also…" at bounding box center [393, 170] width 214 height 17
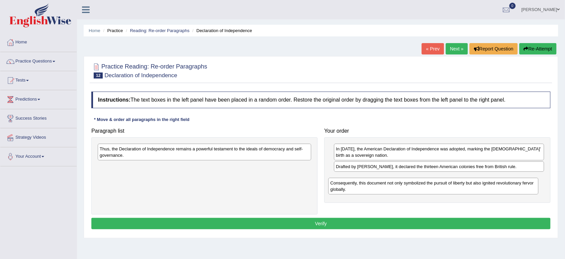
drag, startPoint x: 379, startPoint y: 169, endPoint x: 373, endPoint y: 184, distance: 16.4
click at [373, 184] on div "Consequently, this document not only symbolized the pursuit of liberty but also…" at bounding box center [433, 186] width 210 height 17
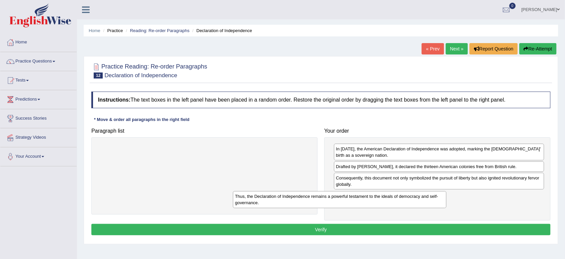
drag, startPoint x: 205, startPoint y: 152, endPoint x: 341, endPoint y: 199, distance: 144.1
click at [341, 199] on div "Thus, the Declaration of Independence remains a powerful testament to the ideal…" at bounding box center [340, 199] width 214 height 17
click at [356, 230] on button "Verify" at bounding box center [320, 229] width 459 height 11
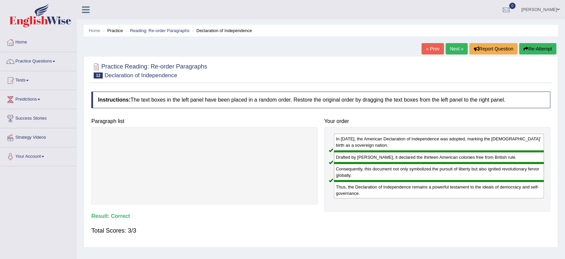
click at [456, 49] on link "Next »" at bounding box center [457, 48] width 22 height 11
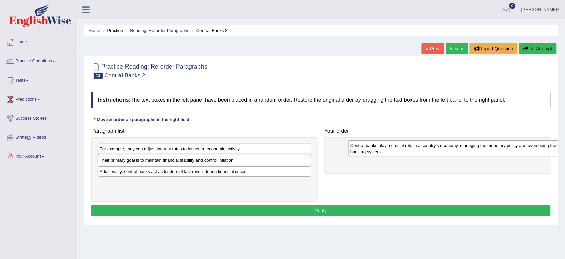
drag, startPoint x: 124, startPoint y: 165, endPoint x: 376, endPoint y: 149, distance: 252.8
click at [376, 149] on div "Central banks play a crucial role in a country's economy, managing the monetary…" at bounding box center [455, 149] width 214 height 17
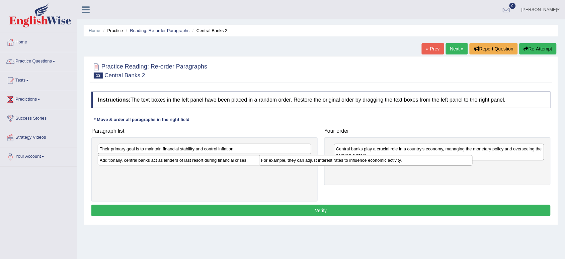
drag, startPoint x: 156, startPoint y: 148, endPoint x: 317, endPoint y: 160, distance: 161.7
click at [317, 160] on div "For example, they can adjust interest rates to influence economic activity." at bounding box center [366, 160] width 214 height 11
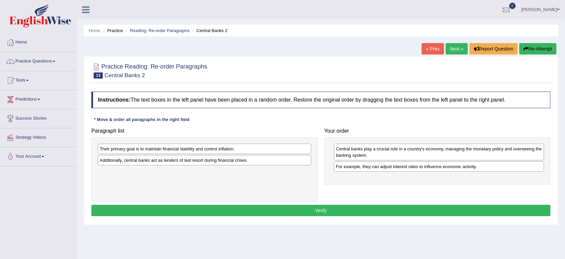
click at [202, 154] on div "Their primary goal is to maintain financial stability and control inflation." at bounding box center [205, 149] width 214 height 10
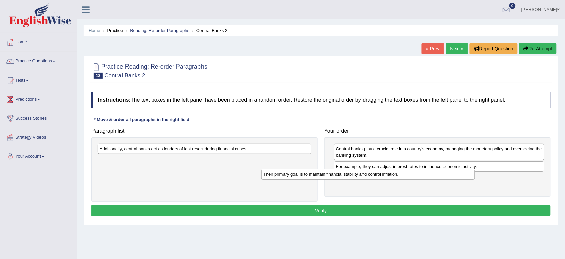
drag, startPoint x: 195, startPoint y: 149, endPoint x: 359, endPoint y: 175, distance: 165.6
click at [359, 175] on div "Their primary goal is to maintain financial stability and control inflation." at bounding box center [368, 174] width 214 height 11
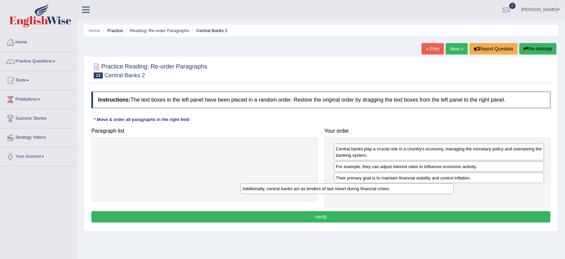
drag, startPoint x: 213, startPoint y: 150, endPoint x: 356, endPoint y: 189, distance: 148.7
click at [356, 189] on div "Additionally, central banks act as lenders of last resort during financial cris…" at bounding box center [347, 189] width 214 height 11
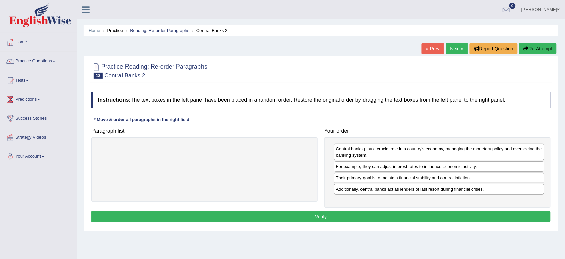
click at [322, 215] on button "Verify" at bounding box center [320, 216] width 459 height 11
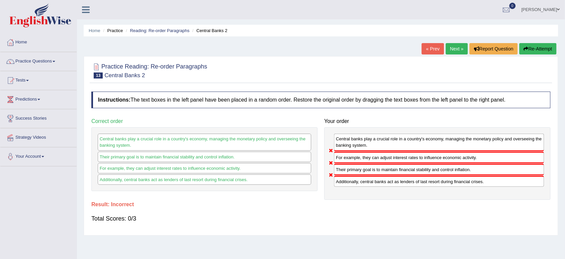
click at [536, 49] on button "Re-Attempt" at bounding box center [537, 48] width 37 height 11
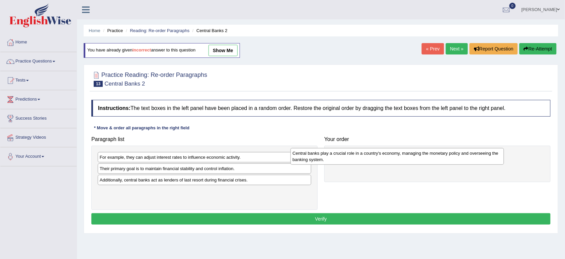
drag, startPoint x: 146, startPoint y: 174, endPoint x: 339, endPoint y: 158, distance: 193.7
click at [339, 158] on div "Central banks play a crucial role in a country's economy, managing the monetary…" at bounding box center [397, 156] width 214 height 17
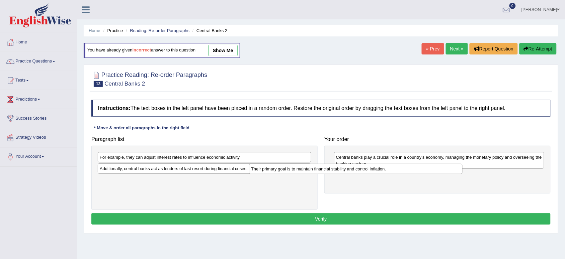
drag, startPoint x: 183, startPoint y: 172, endPoint x: 335, endPoint y: 172, distance: 151.9
click at [335, 172] on div "Their primary goal is to maintain financial stability and control inflation." at bounding box center [356, 169] width 214 height 11
click at [179, 159] on div "For example, they can adjust interest rates to influence economic activity." at bounding box center [204, 157] width 214 height 11
click at [195, 165] on div "Additionally, central banks act as lenders of last resort during financial cris…" at bounding box center [205, 169] width 214 height 10
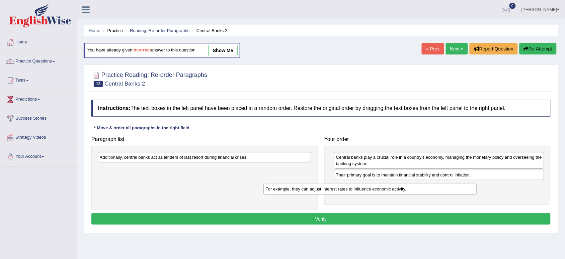
drag, startPoint x: 159, startPoint y: 158, endPoint x: 325, endPoint y: 190, distance: 168.7
click at [325, 190] on div "For example, they can adjust interest rates to influence economic activity." at bounding box center [370, 189] width 214 height 11
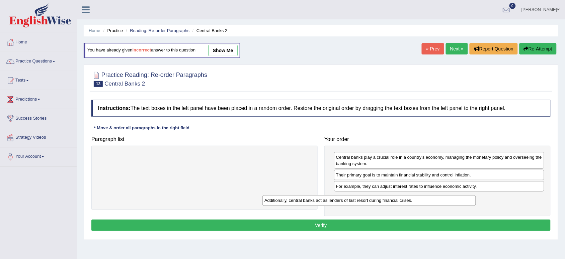
drag, startPoint x: 149, startPoint y: 159, endPoint x: 315, endPoint y: 202, distance: 170.9
click at [315, 202] on div "Additionally, central banks act as lenders of last resort during financial cris…" at bounding box center [369, 200] width 214 height 11
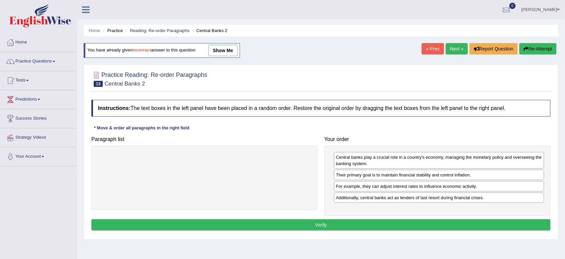
click at [325, 226] on button "Verify" at bounding box center [320, 225] width 459 height 11
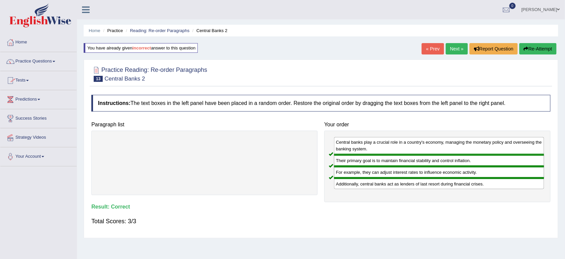
click at [32, 62] on link "Practice Questions" at bounding box center [38, 60] width 76 height 17
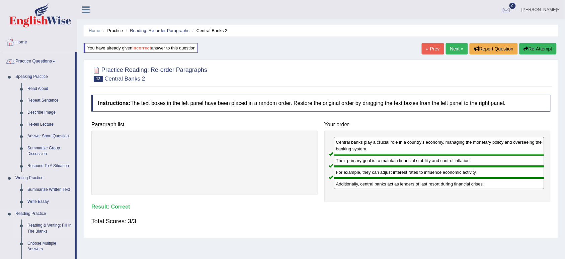
click at [49, 230] on link "Reading & Writing: Fill In The Blanks" at bounding box center [49, 229] width 51 height 18
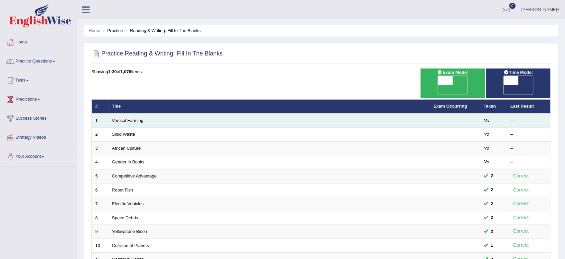
click at [135, 114] on td "Vertical Farming" at bounding box center [269, 121] width 322 height 14
click at [133, 118] on link "Vertical Farming" at bounding box center [127, 120] width 31 height 5
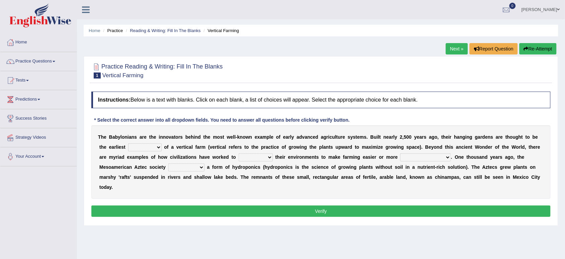
click at [152, 146] on select "prototype failure discredit protocol" at bounding box center [144, 148] width 33 height 8
click at [152, 145] on select "prototype failure discredit protocol" at bounding box center [144, 148] width 33 height 8
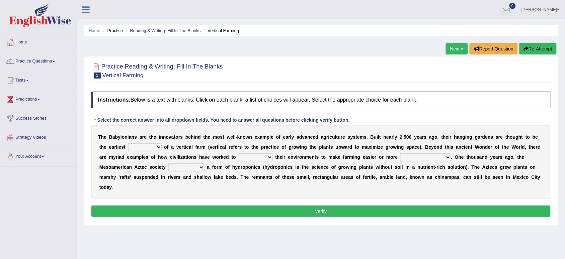
click at [152, 145] on select "prototype failure discredit protocol" at bounding box center [144, 148] width 33 height 8
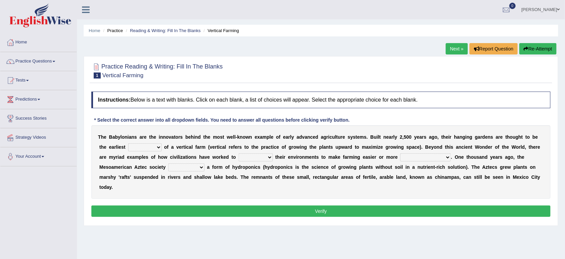
click at [152, 145] on select "prototype failure discredit protocol" at bounding box center [144, 148] width 33 height 8
